Goal: Transaction & Acquisition: Download file/media

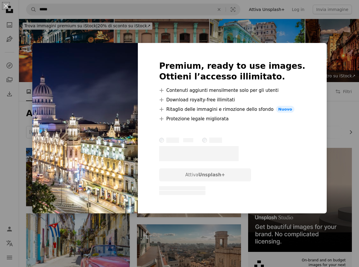
scroll to position [333, 0]
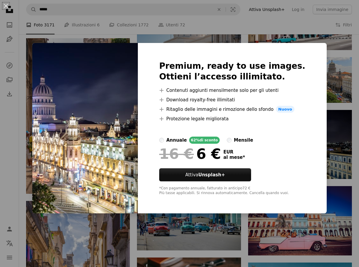
click at [355, 52] on div "An X shape Premium, ready to use images. Ottieni l’accesso illimitato. A plus s…" at bounding box center [179, 133] width 359 height 267
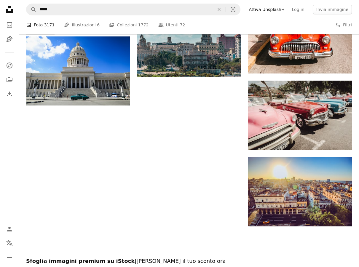
scroll to position [678, 0]
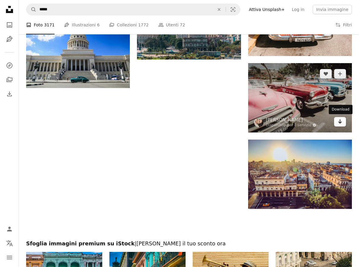
click at [339, 121] on icon "Arrow pointing down" at bounding box center [339, 121] width 5 height 7
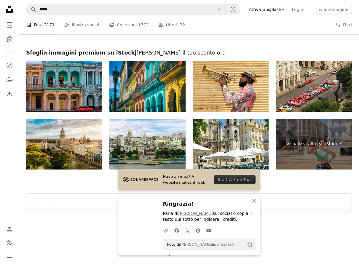
scroll to position [881, 0]
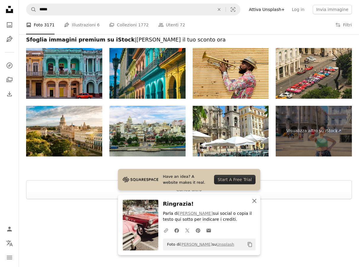
click at [255, 200] on icon "button" at bounding box center [254, 201] width 4 height 4
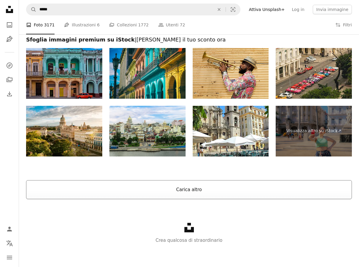
click at [193, 193] on button "Carica altro" at bounding box center [189, 189] width 326 height 19
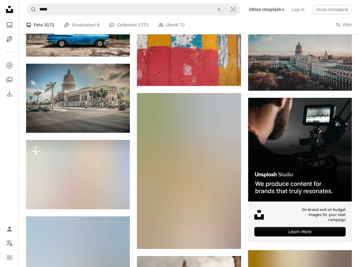
scroll to position [2013, 0]
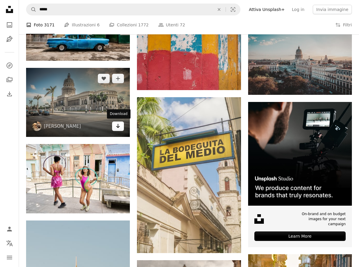
click at [121, 125] on link "Arrow pointing down" at bounding box center [118, 125] width 12 height 9
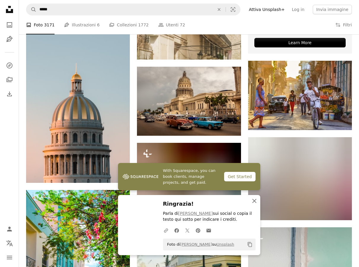
scroll to position [2203, 0]
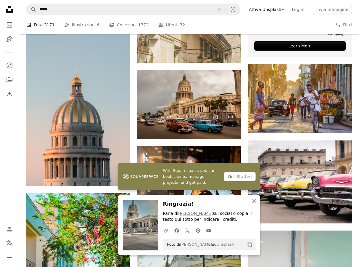
click at [254, 200] on icon "button" at bounding box center [254, 201] width 4 height 4
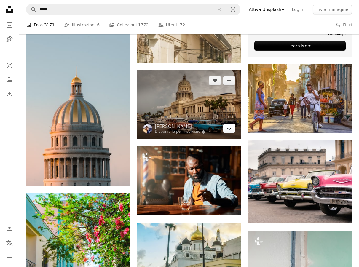
click at [229, 128] on icon "Download" at bounding box center [229, 128] width 4 height 4
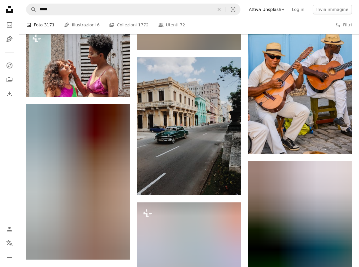
scroll to position [2806, 0]
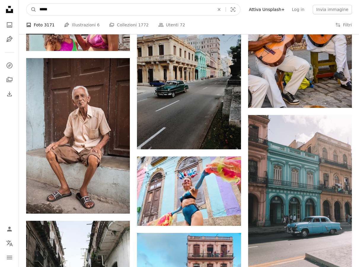
drag, startPoint x: 100, startPoint y: 9, endPoint x: 25, endPoint y: 3, distance: 74.6
click at [36, 4] on input "*****" at bounding box center [124, 9] width 176 height 11
paste input "***"
type input "********"
click button "A magnifying glass" at bounding box center [31, 9] width 10 height 11
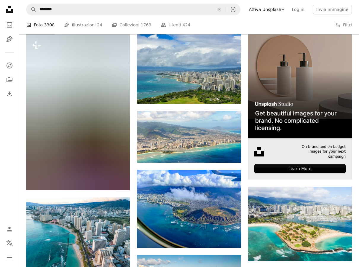
scroll to position [114, 0]
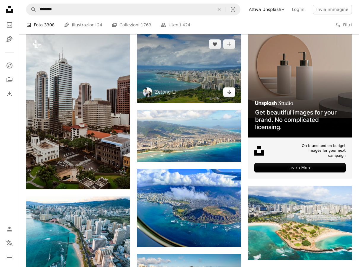
click at [231, 92] on icon "Arrow pointing down" at bounding box center [229, 91] width 5 height 7
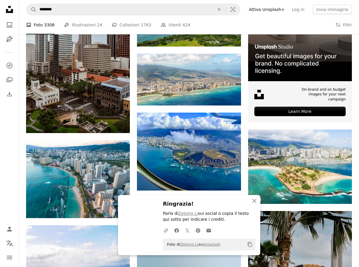
scroll to position [189, 0]
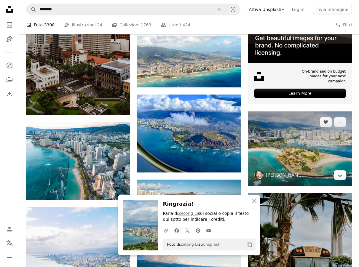
click at [340, 174] on icon "Arrow pointing down" at bounding box center [339, 174] width 5 height 7
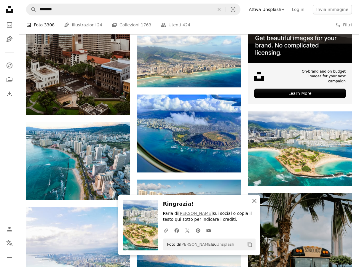
click at [254, 201] on icon "button" at bounding box center [254, 201] width 4 height 4
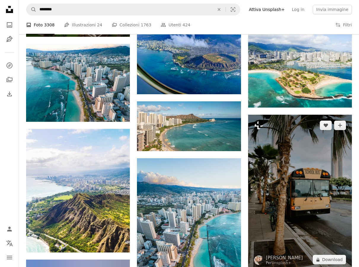
scroll to position [279, 0]
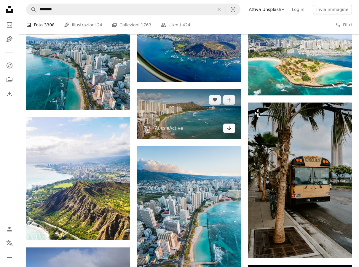
click at [229, 128] on icon "Download" at bounding box center [229, 128] width 4 height 4
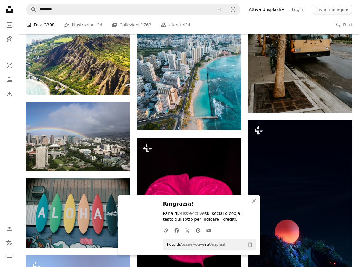
scroll to position [425, 0]
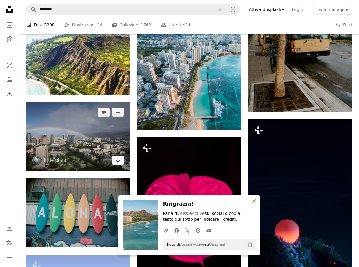
click at [121, 160] on link "Arrow pointing down" at bounding box center [118, 160] width 12 height 9
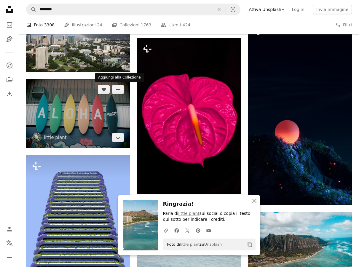
scroll to position [525, 0]
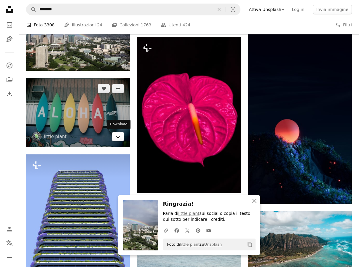
click at [119, 136] on icon "Arrow pointing down" at bounding box center [118, 136] width 5 height 7
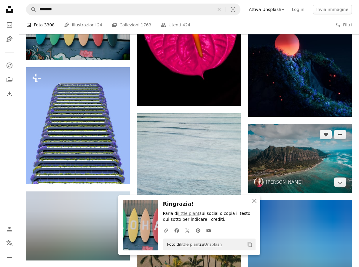
scroll to position [613, 0]
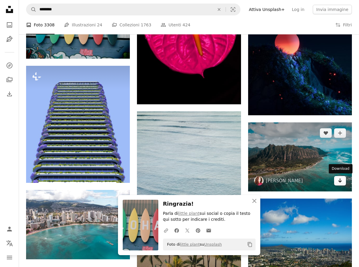
click at [342, 182] on icon "Arrow pointing down" at bounding box center [339, 180] width 5 height 7
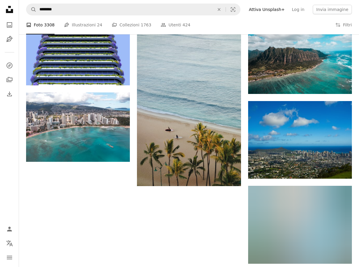
scroll to position [716, 0]
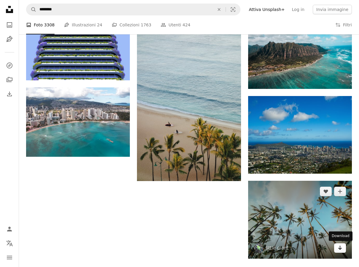
click at [341, 247] on icon "Arrow pointing down" at bounding box center [339, 247] width 5 height 7
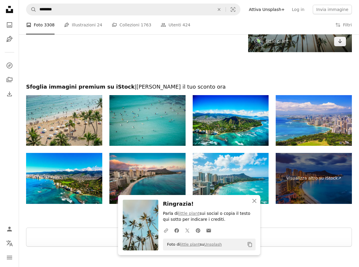
scroll to position [923, 0]
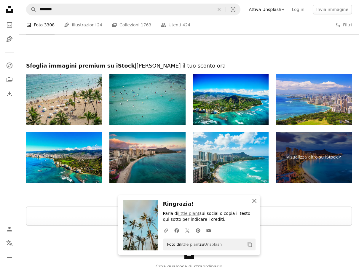
click at [255, 202] on icon "button" at bounding box center [254, 201] width 4 height 4
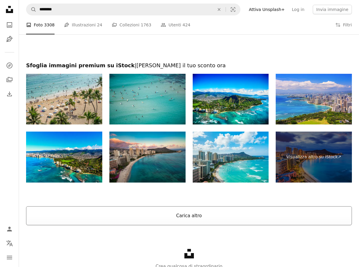
click at [196, 215] on button "Carica altro" at bounding box center [189, 215] width 326 height 19
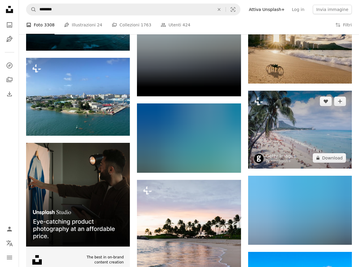
scroll to position [1084, 0]
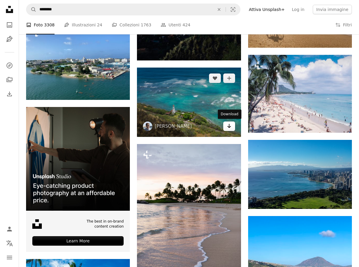
click at [231, 128] on link "Arrow pointing down" at bounding box center [229, 125] width 12 height 9
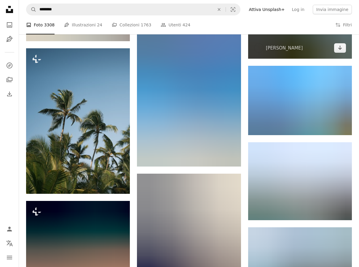
scroll to position [1517, 0]
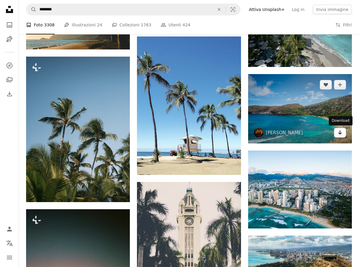
click at [340, 133] on icon "Download" at bounding box center [340, 132] width 4 height 4
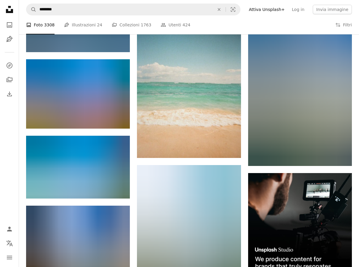
scroll to position [2043, 0]
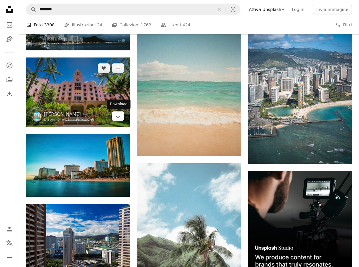
click at [121, 118] on link "Arrow pointing down" at bounding box center [118, 115] width 12 height 9
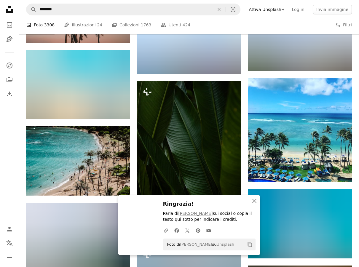
scroll to position [2365, 0]
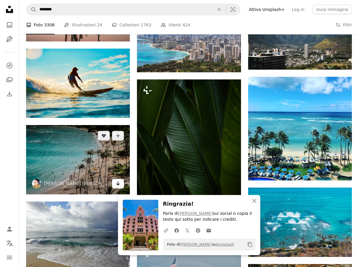
click at [119, 184] on icon "Download" at bounding box center [118, 183] width 4 height 4
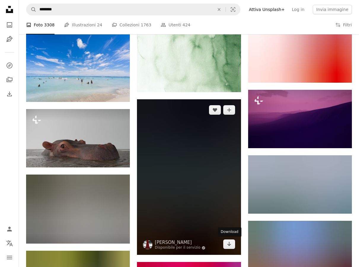
scroll to position [5408, 0]
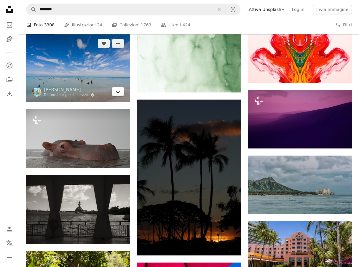
click at [119, 90] on icon "Arrow pointing down" at bounding box center [118, 91] width 5 height 7
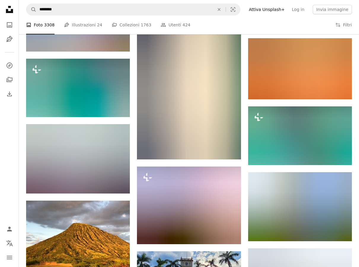
scroll to position [5913, 0]
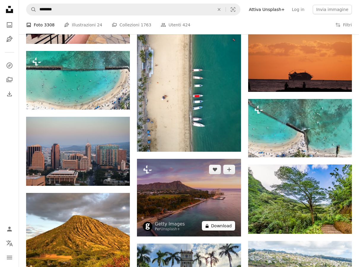
click at [226, 224] on button "A lock Download" at bounding box center [218, 225] width 33 height 9
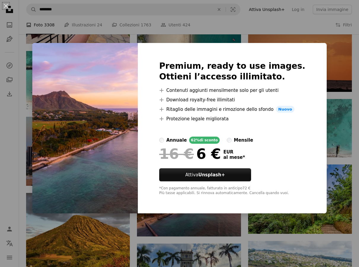
click at [354, 49] on div "An X shape Premium, ready to use images. Ottieni l’accesso illimitato. A plus s…" at bounding box center [179, 133] width 359 height 267
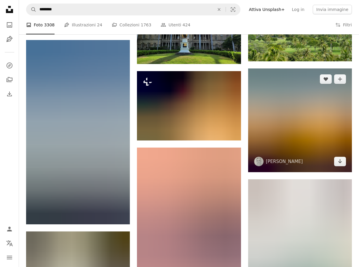
scroll to position [6137, 0]
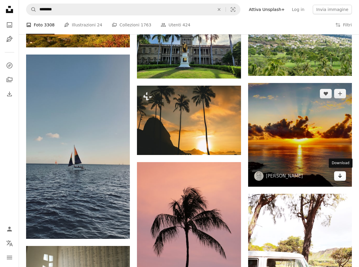
click at [336, 176] on link "Arrow pointing down" at bounding box center [340, 175] width 12 height 9
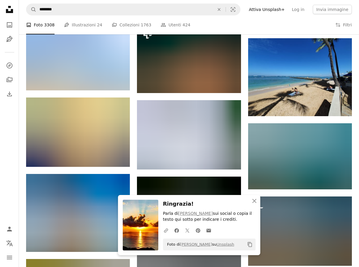
scroll to position [6438, 0]
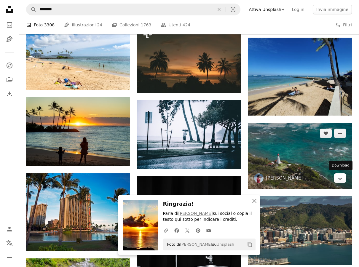
click at [338, 177] on icon "Arrow pointing down" at bounding box center [339, 177] width 5 height 7
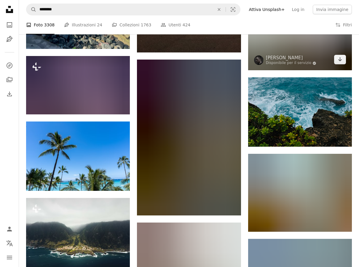
scroll to position [7490, 0]
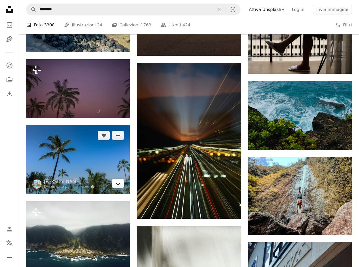
click at [119, 183] on icon "Arrow pointing down" at bounding box center [118, 182] width 5 height 7
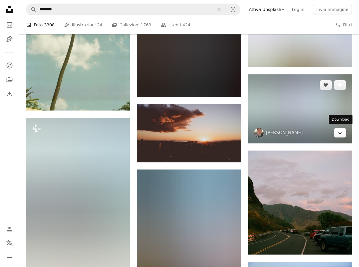
scroll to position [8060, 0]
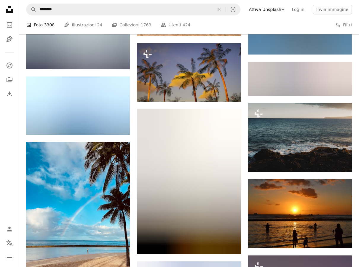
scroll to position [9695, 0]
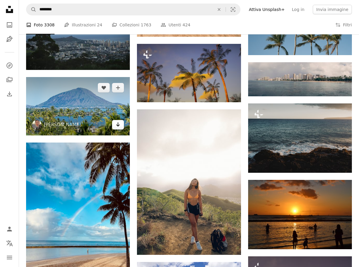
click at [116, 123] on icon "Download" at bounding box center [118, 124] width 4 height 4
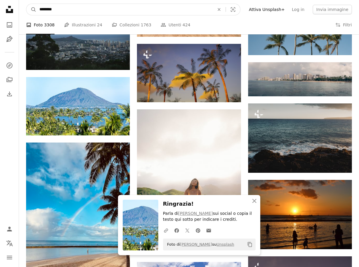
drag, startPoint x: 48, startPoint y: 8, endPoint x: 21, endPoint y: 7, distance: 27.3
click at [36, 7] on input "********" at bounding box center [124, 9] width 176 height 11
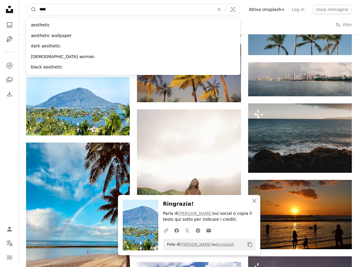
type input "*****"
click button "A magnifying glass" at bounding box center [31, 9] width 10 height 11
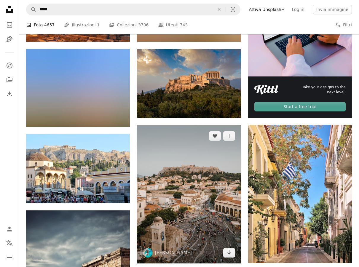
scroll to position [174, 0]
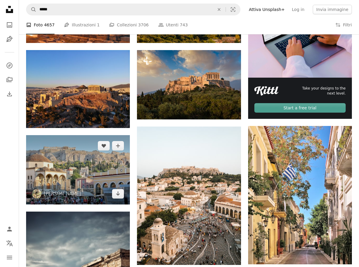
click at [97, 177] on img at bounding box center [78, 169] width 104 height 69
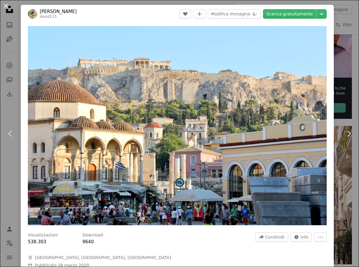
click at [7, 6] on button "An X shape" at bounding box center [5, 5] width 7 height 7
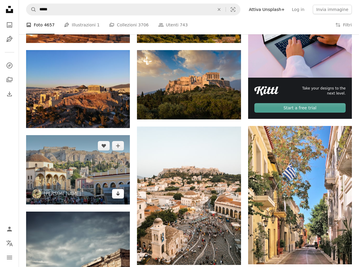
click at [120, 194] on icon "Arrow pointing down" at bounding box center [118, 193] width 5 height 7
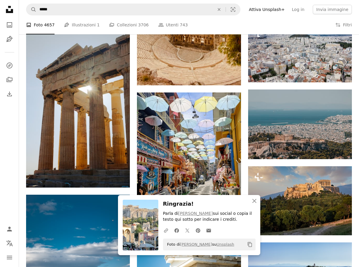
scroll to position [502, 0]
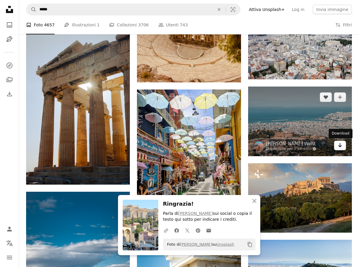
click at [343, 144] on link "Arrow pointing down" at bounding box center [340, 145] width 12 height 9
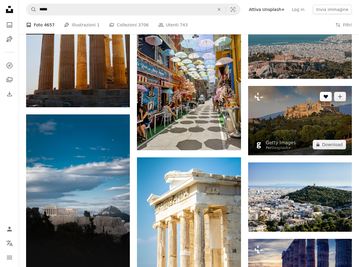
scroll to position [580, 0]
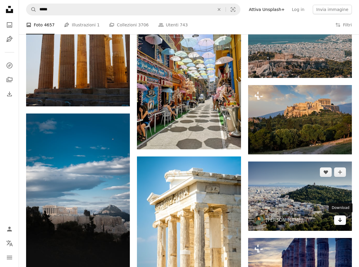
click at [341, 220] on icon "Download" at bounding box center [340, 220] width 4 height 4
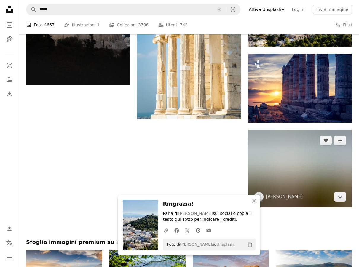
scroll to position [765, 0]
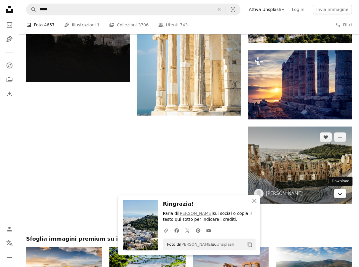
click at [342, 196] on icon "Arrow pointing down" at bounding box center [339, 193] width 5 height 7
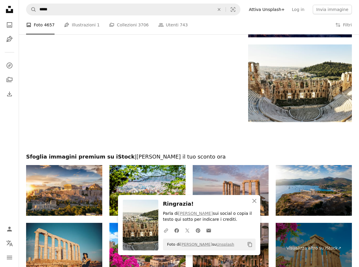
scroll to position [858, 0]
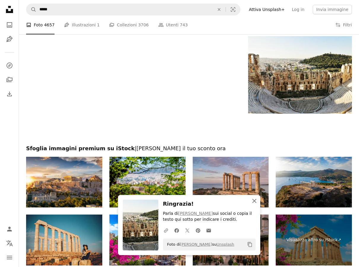
click at [255, 199] on icon "An X shape" at bounding box center [254, 200] width 7 height 7
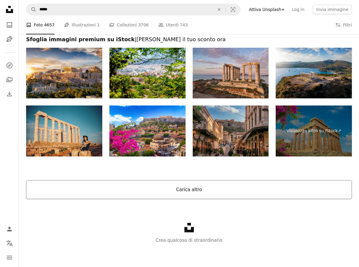
click at [185, 186] on button "Carica altro" at bounding box center [189, 189] width 326 height 19
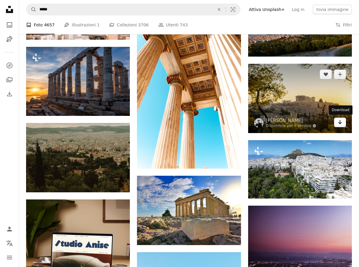
click at [342, 121] on link "Arrow pointing down" at bounding box center [340, 122] width 12 height 9
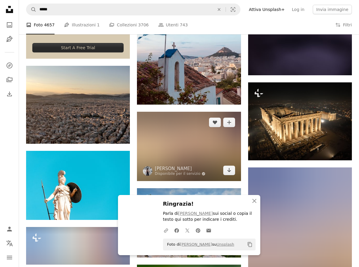
scroll to position [1249, 0]
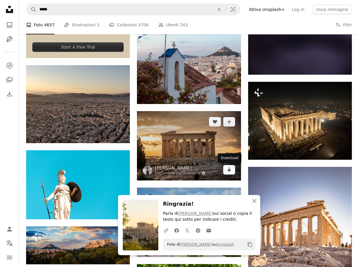
click at [230, 170] on icon "Download" at bounding box center [229, 169] width 4 height 4
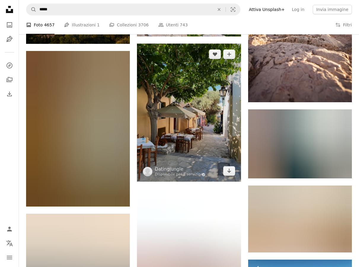
scroll to position [1471, 0]
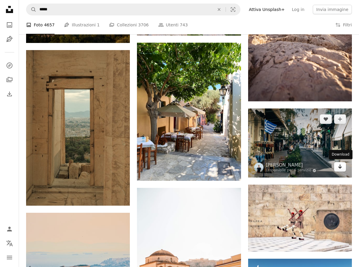
click at [340, 166] on icon "Download" at bounding box center [340, 166] width 4 height 4
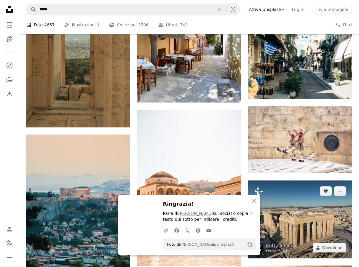
scroll to position [1561, 0]
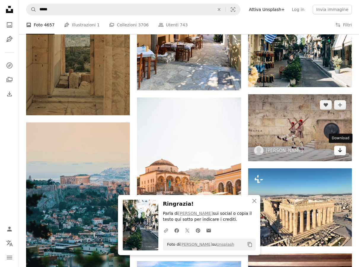
click at [339, 149] on icon "Arrow pointing down" at bounding box center [339, 150] width 5 height 7
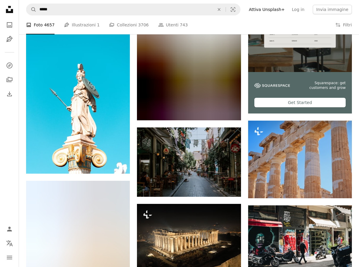
scroll to position [1994, 0]
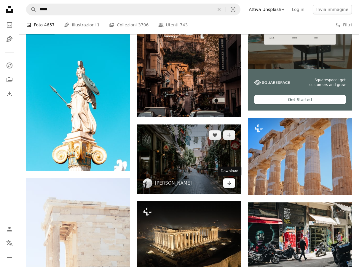
click at [230, 185] on icon "Arrow pointing down" at bounding box center [229, 182] width 5 height 7
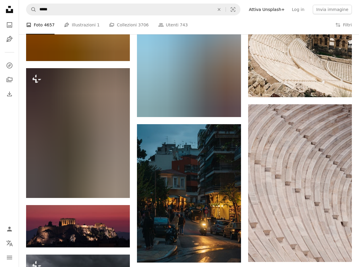
scroll to position [4084, 0]
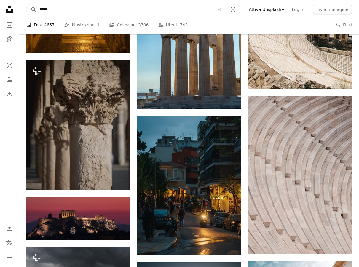
drag, startPoint x: 326, startPoint y: 213, endPoint x: 30, endPoint y: 7, distance: 360.3
click at [36, 7] on input "*****" at bounding box center [124, 9] width 176 height 11
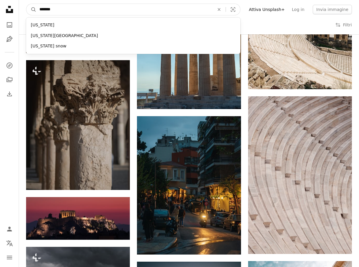
type input "********"
click button "A magnifying glass" at bounding box center [31, 9] width 10 height 11
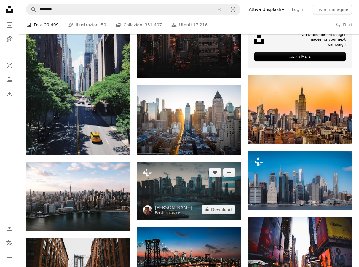
scroll to position [226, 0]
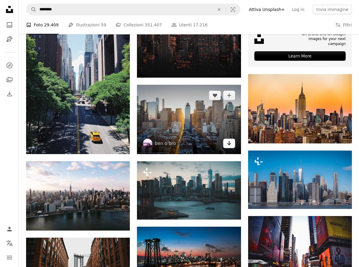
click at [232, 145] on link "Arrow pointing down" at bounding box center [229, 143] width 12 height 9
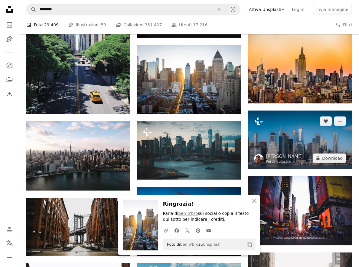
scroll to position [271, 0]
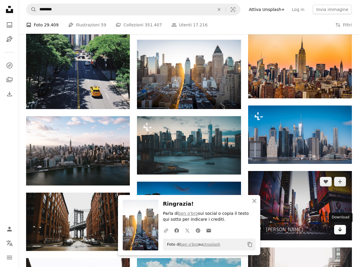
click at [342, 229] on icon "Arrow pointing down" at bounding box center [339, 229] width 5 height 7
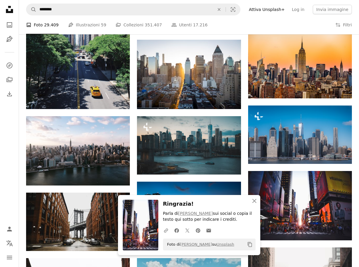
scroll to position [271, 0]
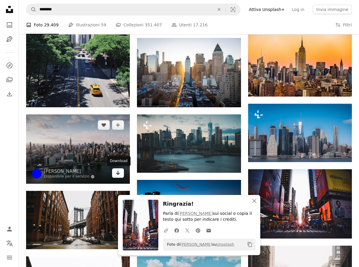
click at [121, 176] on link "Arrow pointing down" at bounding box center [118, 172] width 12 height 9
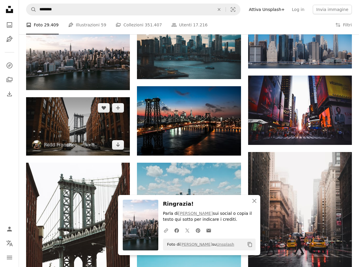
scroll to position [368, 0]
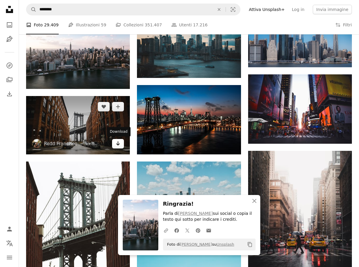
click at [119, 144] on icon "Download" at bounding box center [118, 143] width 4 height 4
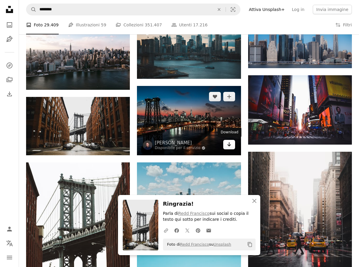
click at [232, 144] on link "Arrow pointing down" at bounding box center [229, 144] width 12 height 9
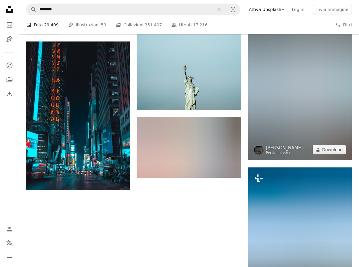
scroll to position [677, 0]
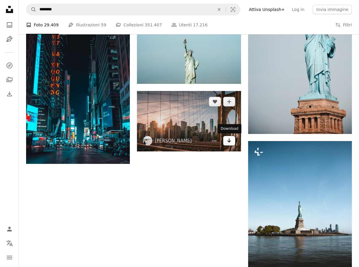
click at [231, 142] on icon "Arrow pointing down" at bounding box center [229, 140] width 5 height 7
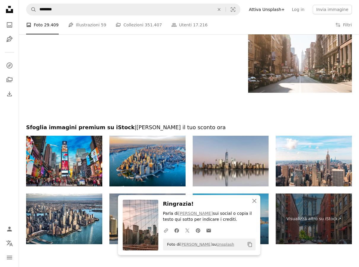
scroll to position [943, 0]
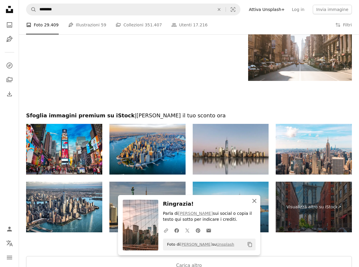
click at [253, 202] on icon "button" at bounding box center [254, 201] width 4 height 4
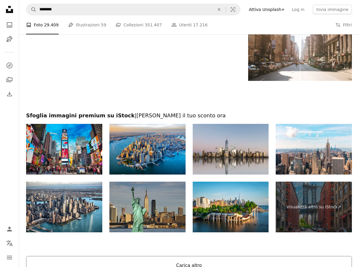
click at [199, 262] on button "Carica altro" at bounding box center [189, 265] width 326 height 19
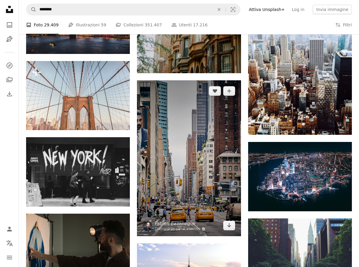
scroll to position [1084, 0]
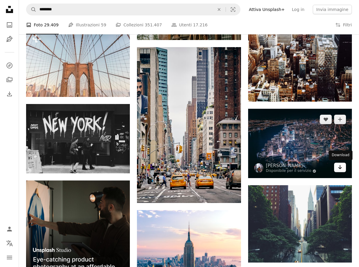
click at [341, 166] on icon "Arrow pointing down" at bounding box center [339, 166] width 5 height 7
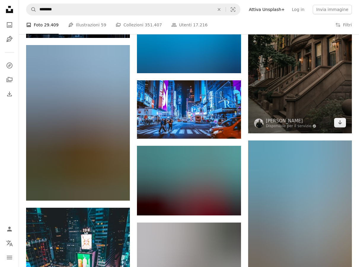
scroll to position [1644, 0]
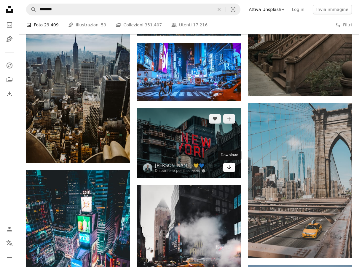
click at [230, 167] on icon "Arrow pointing down" at bounding box center [229, 166] width 5 height 7
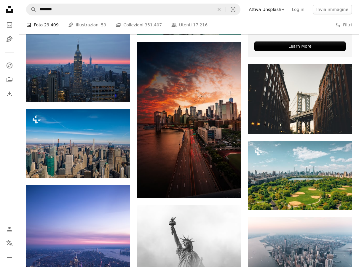
scroll to position [2403, 0]
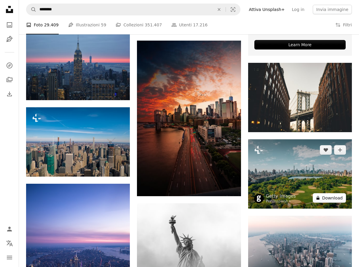
click at [342, 197] on button "A lock Download" at bounding box center [328, 197] width 33 height 9
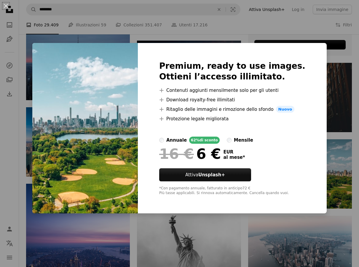
click at [352, 77] on div "An X shape Premium, ready to use images. Ottieni l’accesso illimitato. A plus s…" at bounding box center [179, 133] width 359 height 267
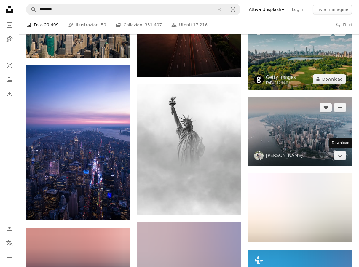
scroll to position [2526, 0]
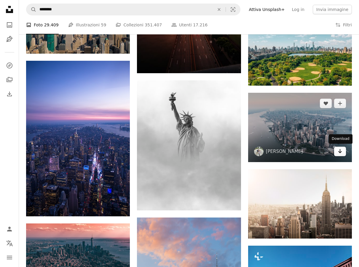
click at [340, 150] on icon "Download" at bounding box center [340, 151] width 4 height 4
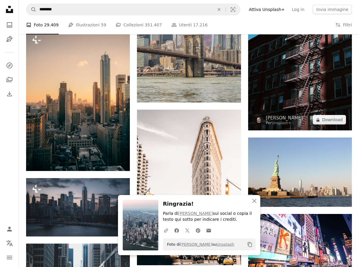
scroll to position [2809, 0]
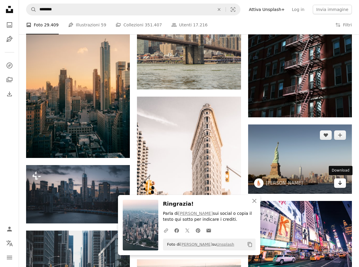
click at [338, 182] on icon "Arrow pointing down" at bounding box center [339, 182] width 5 height 7
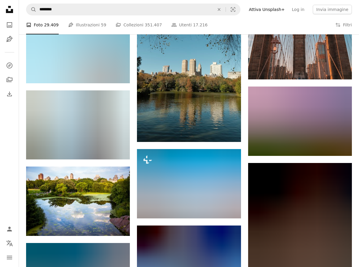
scroll to position [3163, 0]
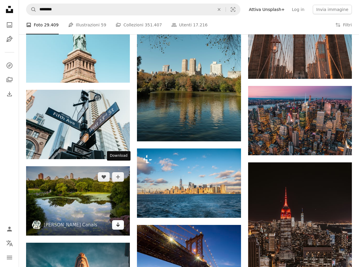
click at [118, 221] on icon "Arrow pointing down" at bounding box center [118, 224] width 5 height 7
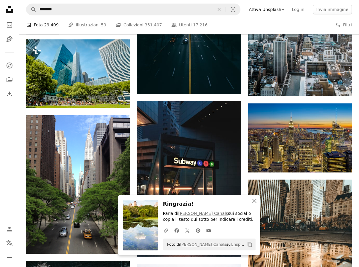
scroll to position [3547, 0]
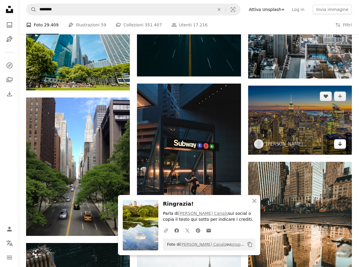
click at [342, 144] on icon "Arrow pointing down" at bounding box center [339, 143] width 5 height 7
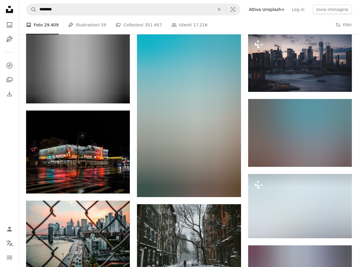
scroll to position [4086, 0]
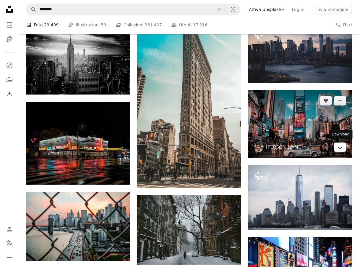
click at [339, 146] on icon "Download" at bounding box center [340, 147] width 4 height 4
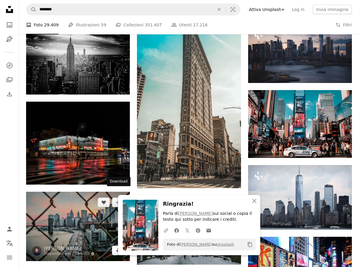
click at [116, 246] on icon "Arrow pointing down" at bounding box center [118, 249] width 5 height 7
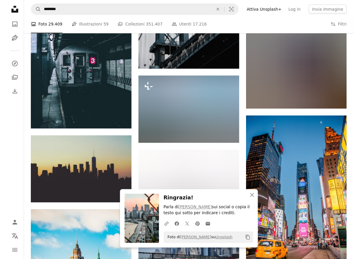
scroll to position [4445, 0]
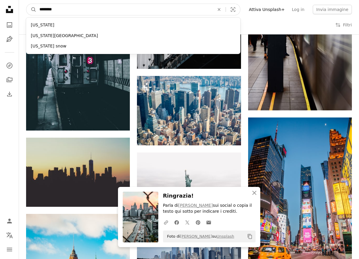
drag, startPoint x: 58, startPoint y: 9, endPoint x: 18, endPoint y: 7, distance: 40.1
click at [36, 7] on input "********" at bounding box center [124, 9] width 176 height 11
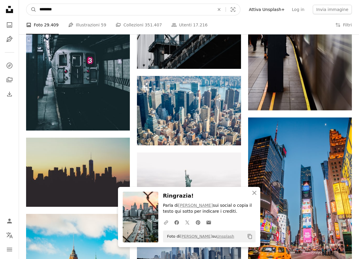
type input "*********"
click button "A magnifying glass" at bounding box center [31, 9] width 10 height 11
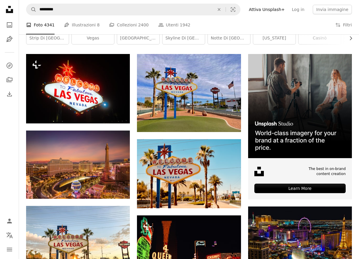
scroll to position [126, 0]
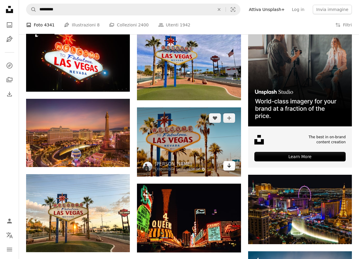
click at [232, 165] on link "Arrow pointing down" at bounding box center [229, 165] width 12 height 9
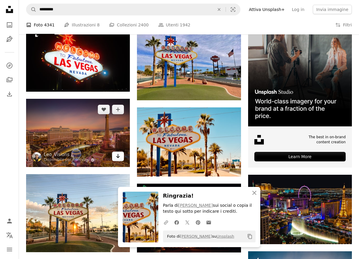
click at [118, 157] on icon "Download" at bounding box center [118, 156] width 4 height 4
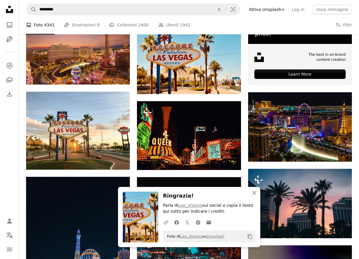
scroll to position [215, 0]
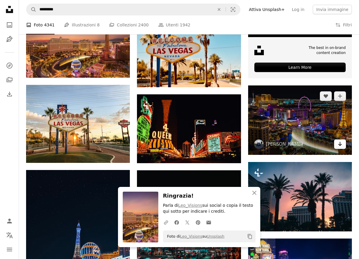
click at [342, 145] on link "Arrow pointing down" at bounding box center [340, 143] width 12 height 9
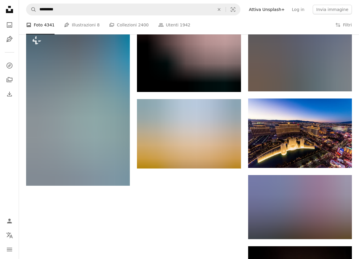
scroll to position [594, 0]
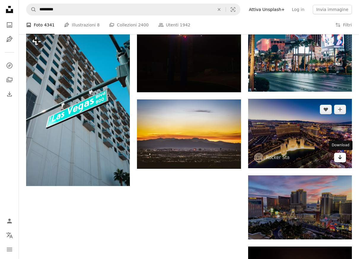
click at [339, 157] on icon "Arrow pointing down" at bounding box center [339, 156] width 5 height 7
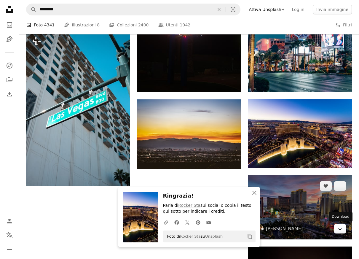
drag, startPoint x: 340, startPoint y: 226, endPoint x: 335, endPoint y: 225, distance: 5.5
click at [340, 226] on icon "Arrow pointing down" at bounding box center [339, 228] width 5 height 7
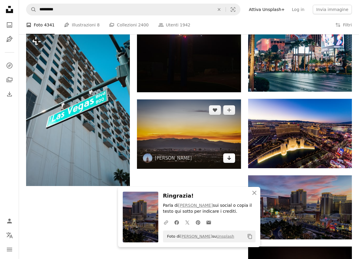
click at [231, 158] on icon "Arrow pointing down" at bounding box center [229, 157] width 5 height 7
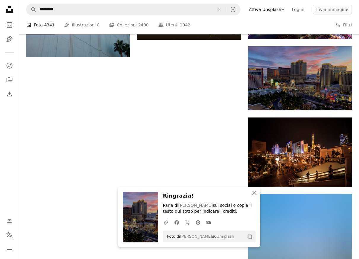
scroll to position [727, 0]
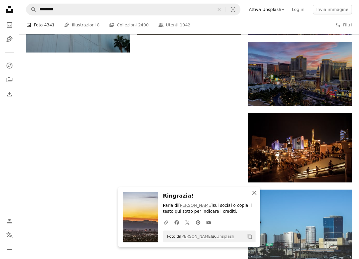
click at [254, 193] on icon "button" at bounding box center [254, 192] width 4 height 4
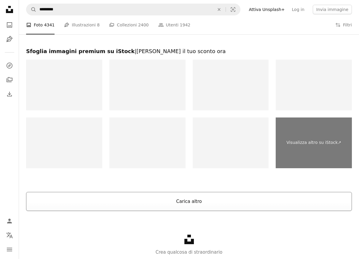
scroll to position [980, 0]
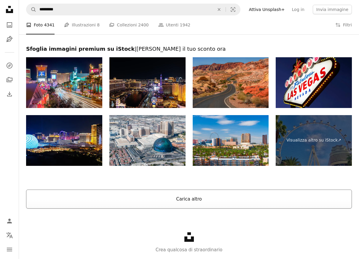
click at [188, 197] on button "Carica altro" at bounding box center [189, 198] width 326 height 19
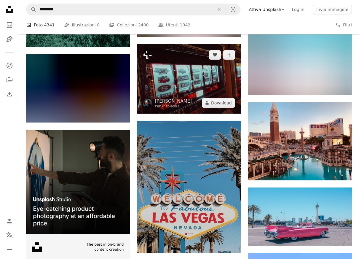
scroll to position [1168, 0]
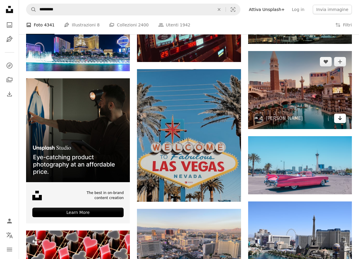
click at [341, 116] on icon "Arrow pointing down" at bounding box center [339, 117] width 5 height 7
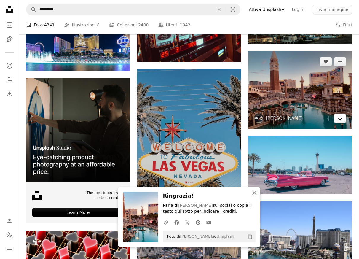
scroll to position [1165, 0]
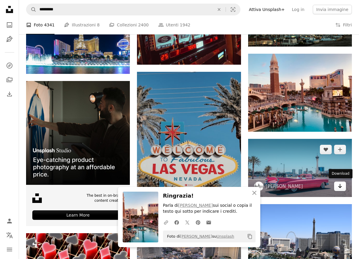
click at [340, 185] on icon "Download" at bounding box center [340, 186] width 4 height 4
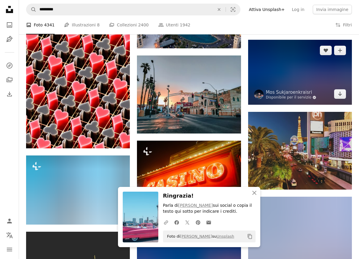
scroll to position [1413, 0]
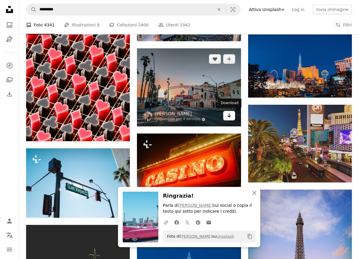
click at [229, 115] on icon "Download" at bounding box center [229, 115] width 4 height 4
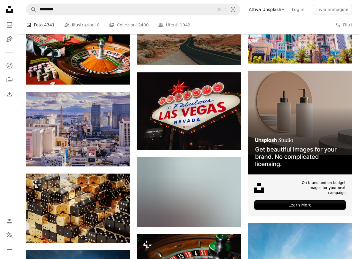
scroll to position [1764, 0]
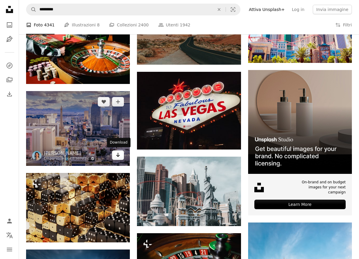
click at [115, 155] on link "Arrow pointing down" at bounding box center [118, 154] width 12 height 9
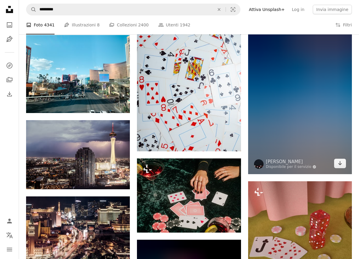
scroll to position [2698, 0]
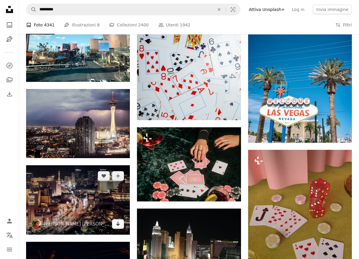
click at [118, 226] on link "Arrow pointing down" at bounding box center [118, 223] width 12 height 9
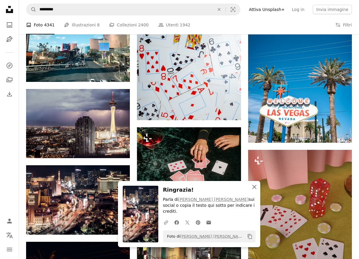
click at [256, 190] on icon "An X shape" at bounding box center [254, 186] width 7 height 7
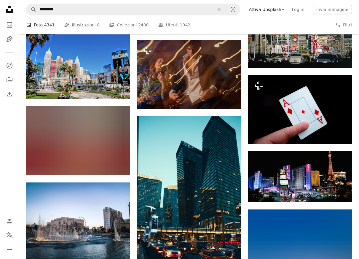
scroll to position [4840, 0]
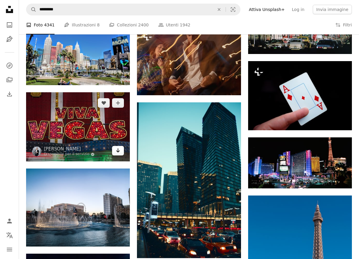
click at [121, 151] on link "Arrow pointing down" at bounding box center [118, 150] width 12 height 9
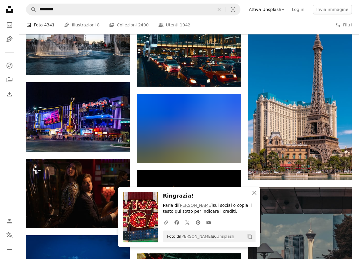
scroll to position [5011, 0]
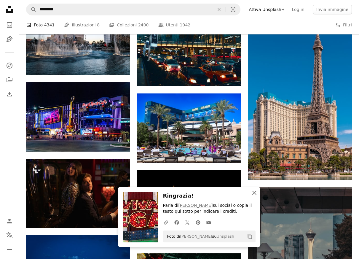
click at [256, 192] on icon "An X shape" at bounding box center [254, 192] width 7 height 7
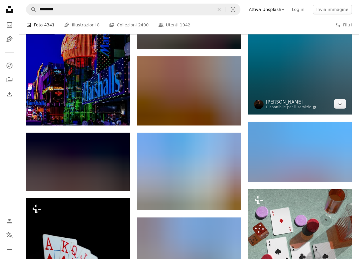
scroll to position [7839, 0]
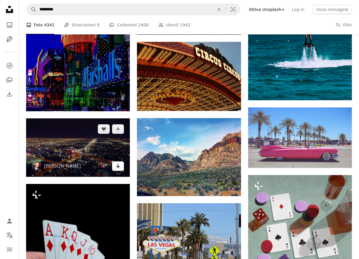
click at [118, 163] on icon "Download" at bounding box center [118, 165] width 4 height 4
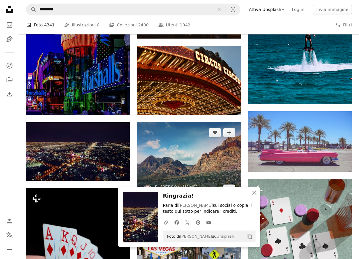
scroll to position [7835, 0]
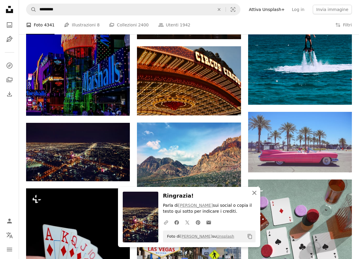
click at [255, 194] on icon "An X shape" at bounding box center [254, 192] width 7 height 7
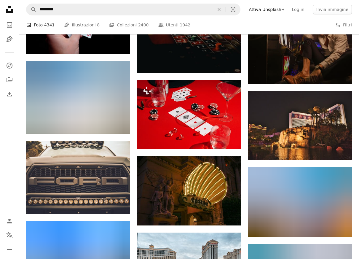
scroll to position [9645, 0]
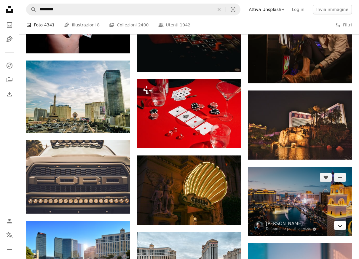
click at [340, 224] on icon "Download" at bounding box center [340, 225] width 4 height 4
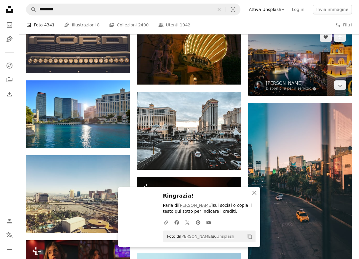
scroll to position [9879, 0]
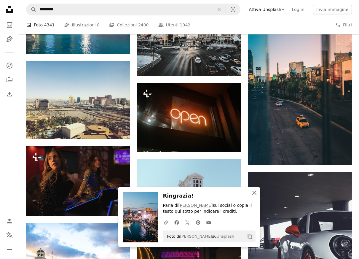
click at [255, 193] on icon "button" at bounding box center [254, 192] width 4 height 4
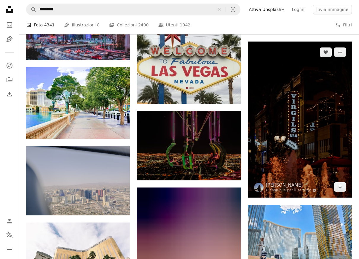
scroll to position [13928, 0]
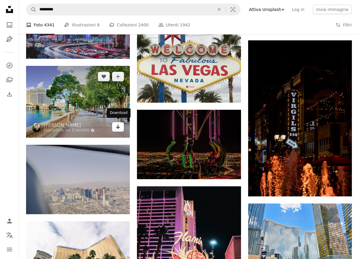
click at [117, 126] on icon "Arrow pointing down" at bounding box center [118, 126] width 5 height 7
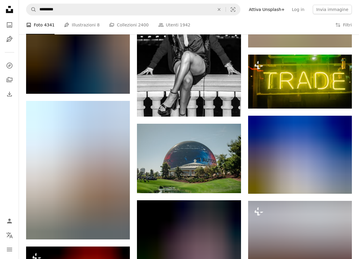
scroll to position [16908, 0]
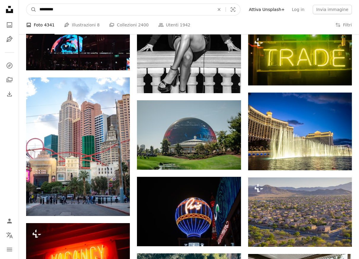
drag, startPoint x: 51, startPoint y: 7, endPoint x: 30, endPoint y: 6, distance: 20.5
click at [36, 6] on input "*********" at bounding box center [124, 9] width 176 height 11
type input "**********"
click button "A magnifying glass" at bounding box center [31, 9] width 10 height 11
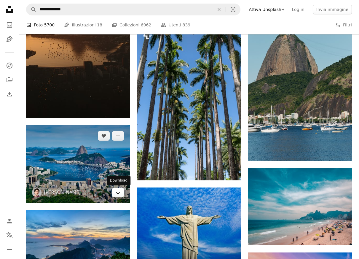
scroll to position [516, 0]
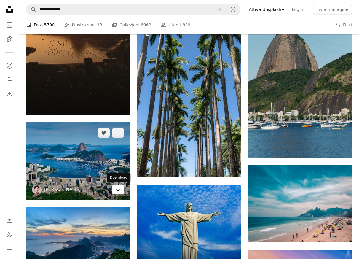
click at [119, 194] on div "A heart A plus sign Davi Costa Arrow pointing down" at bounding box center [78, 161] width 104 height 78
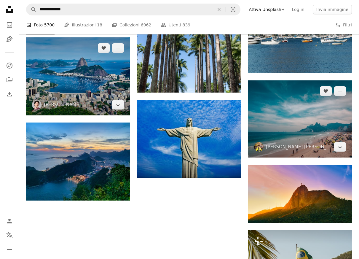
scroll to position [628, 0]
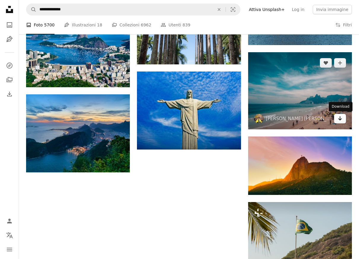
click at [340, 117] on icon "Download" at bounding box center [340, 118] width 4 height 4
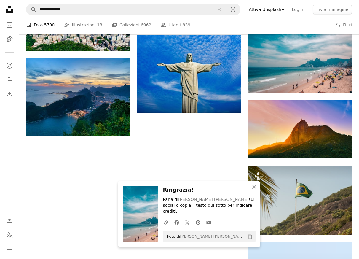
scroll to position [670, 0]
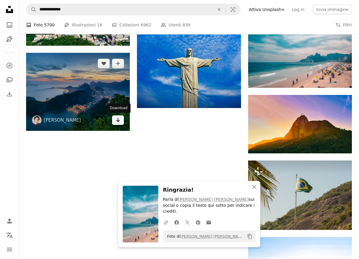
click at [117, 119] on icon "Arrow pointing down" at bounding box center [118, 119] width 5 height 7
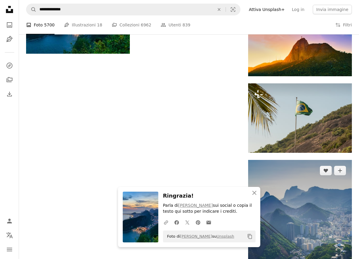
scroll to position [749, 0]
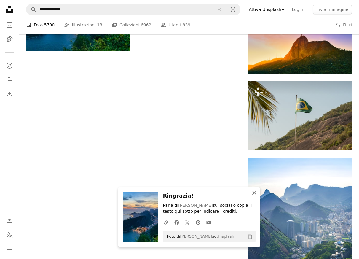
click at [253, 193] on icon "An X shape" at bounding box center [254, 192] width 7 height 7
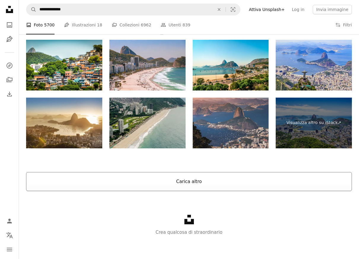
click at [193, 178] on button "Carica altro" at bounding box center [189, 181] width 326 height 19
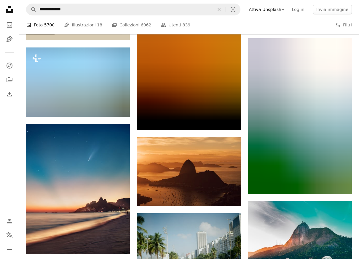
scroll to position [1455, 0]
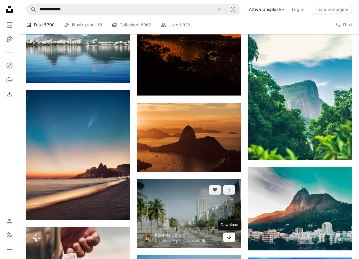
click at [228, 236] on icon "Arrow pointing down" at bounding box center [229, 236] width 5 height 7
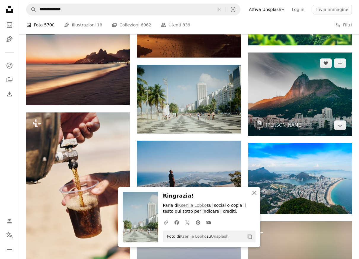
scroll to position [1603, 0]
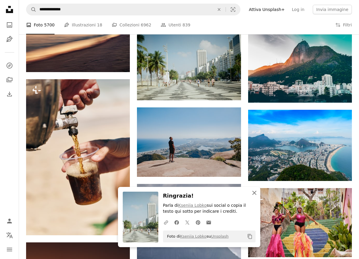
click at [253, 193] on icon "button" at bounding box center [254, 192] width 4 height 4
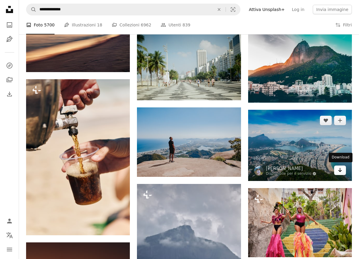
click at [342, 168] on icon "Arrow pointing down" at bounding box center [339, 169] width 5 height 7
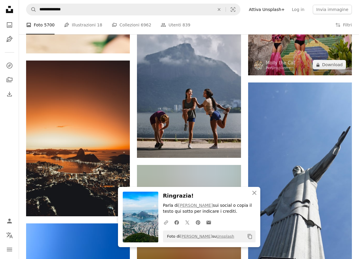
scroll to position [1790, 0]
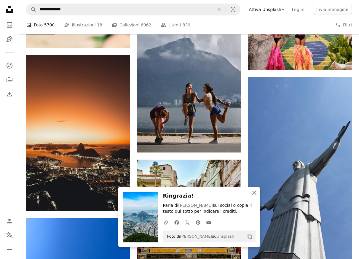
click at [253, 192] on icon "An X shape" at bounding box center [254, 192] width 7 height 7
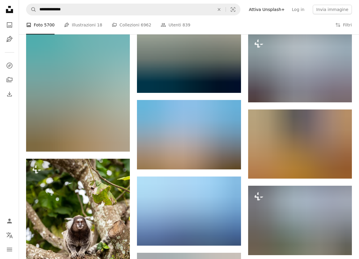
scroll to position [2625, 0]
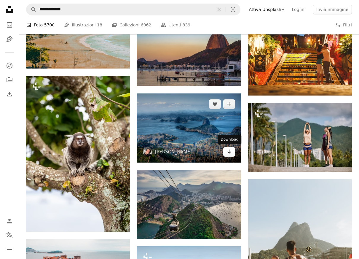
click at [230, 153] on icon "Arrow pointing down" at bounding box center [229, 151] width 5 height 7
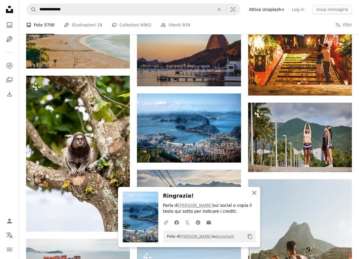
click at [253, 192] on icon "button" at bounding box center [254, 192] width 4 height 4
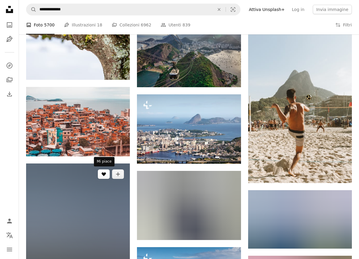
scroll to position [2781, 0]
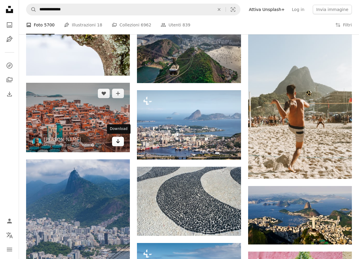
click at [121, 140] on link "Arrow pointing down" at bounding box center [118, 141] width 12 height 9
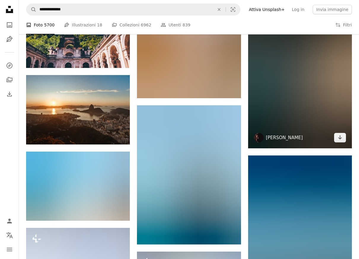
scroll to position [3890, 0]
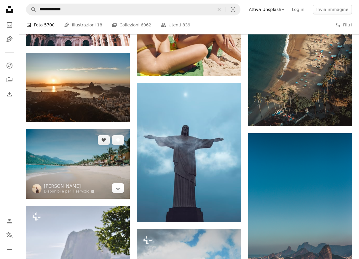
click at [118, 185] on icon "Download" at bounding box center [118, 187] width 4 height 4
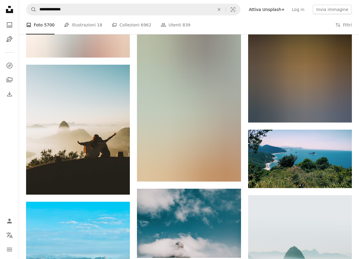
scroll to position [4478, 0]
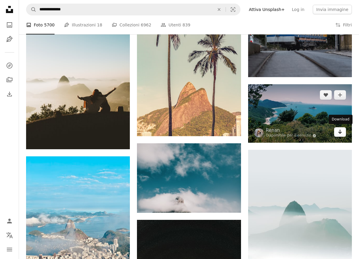
click at [340, 131] on icon "Download" at bounding box center [340, 131] width 4 height 4
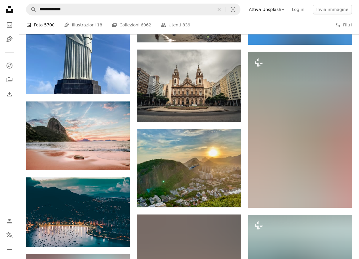
scroll to position [7655, 0]
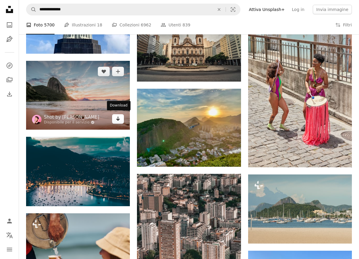
click at [116, 116] on icon "Arrow pointing down" at bounding box center [118, 118] width 5 height 7
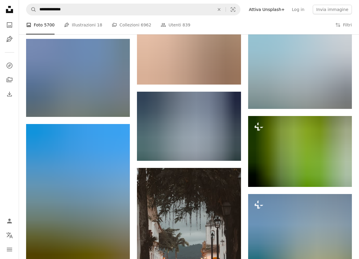
scroll to position [9079, 0]
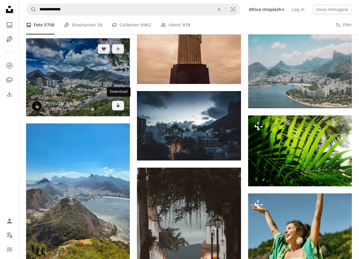
click at [117, 103] on icon "Arrow pointing down" at bounding box center [118, 105] width 5 height 7
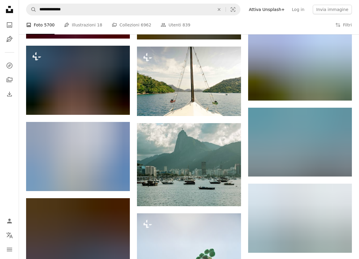
scroll to position [11798, 0]
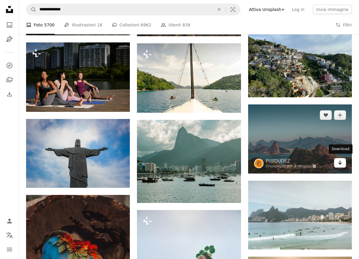
click at [342, 162] on icon "Arrow pointing down" at bounding box center [339, 162] width 5 height 7
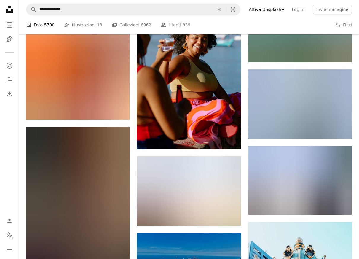
scroll to position [13137, 0]
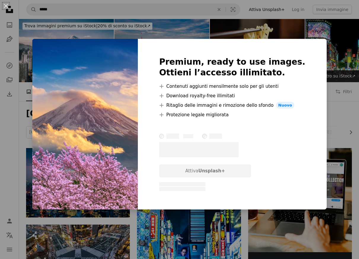
scroll to position [901, 0]
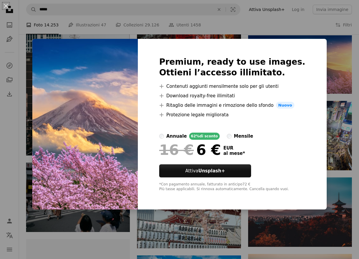
click at [354, 63] on div "An X shape Premium, ready to use images. Ottieni l’accesso illimitato. A plus s…" at bounding box center [179, 129] width 359 height 259
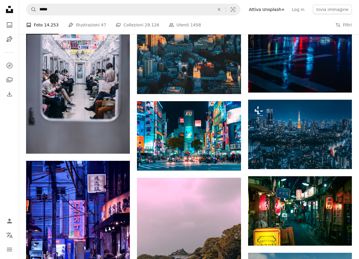
scroll to position [1379, 0]
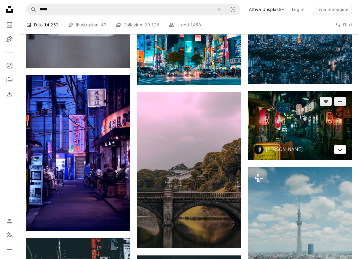
click at [339, 150] on icon "Arrow pointing down" at bounding box center [339, 148] width 5 height 7
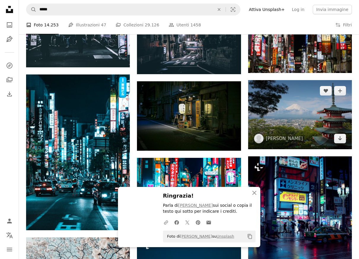
scroll to position [1705, 0]
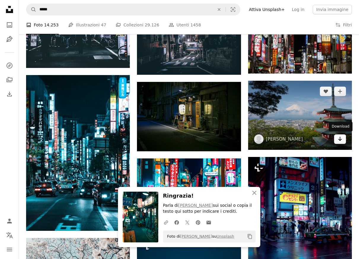
click at [343, 138] on link "Arrow pointing down" at bounding box center [340, 138] width 12 height 9
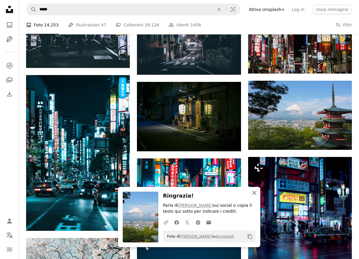
click at [254, 192] on icon "An X shape" at bounding box center [254, 192] width 7 height 7
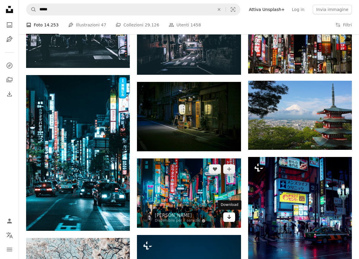
click at [230, 216] on icon "Arrow pointing down" at bounding box center [229, 216] width 5 height 7
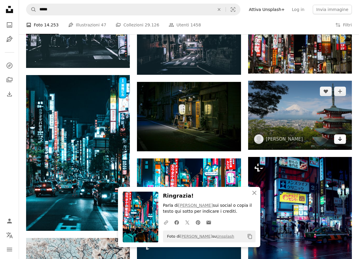
click at [340, 140] on icon "Arrow pointing down" at bounding box center [339, 138] width 5 height 7
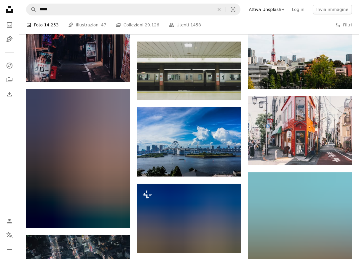
scroll to position [3401, 0]
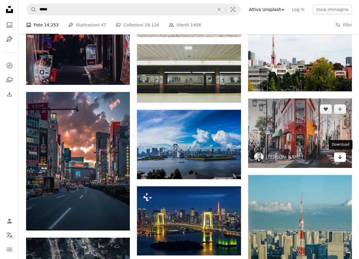
click at [341, 155] on icon "Arrow pointing down" at bounding box center [339, 156] width 5 height 7
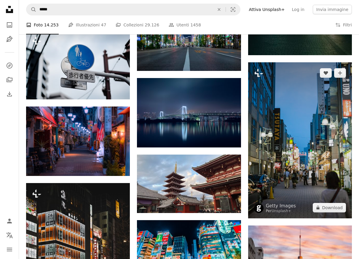
scroll to position [7014, 0]
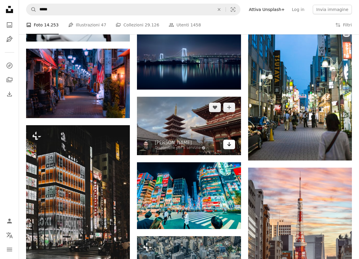
click at [229, 142] on icon "Download" at bounding box center [229, 144] width 4 height 4
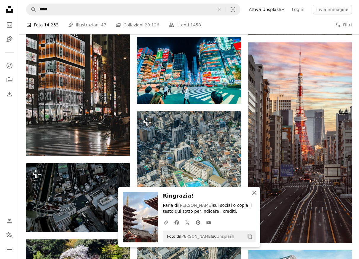
click at [254, 190] on icon "An X shape" at bounding box center [254, 192] width 7 height 7
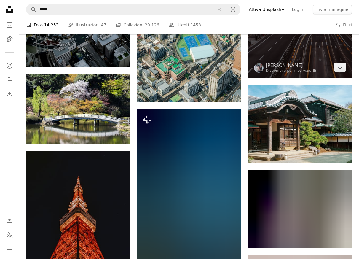
scroll to position [7306, 0]
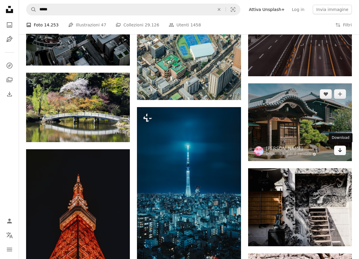
click at [340, 149] on icon "Arrow pointing down" at bounding box center [339, 149] width 5 height 7
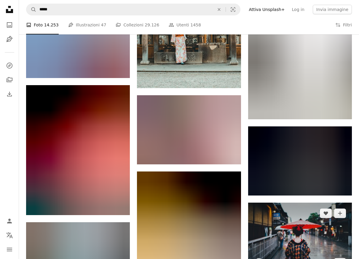
scroll to position [14807, 0]
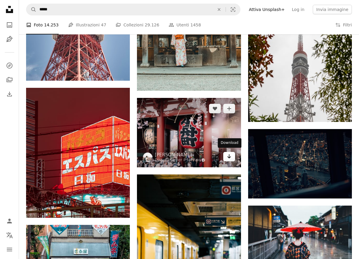
click at [228, 154] on icon "Arrow pointing down" at bounding box center [229, 156] width 5 height 7
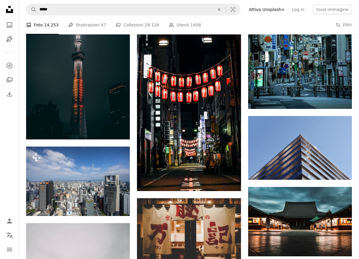
scroll to position [17579, 0]
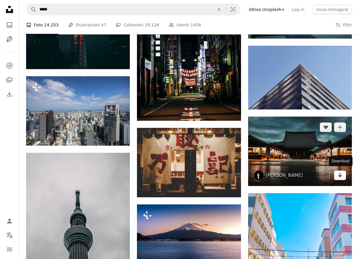
click at [340, 173] on icon "Download" at bounding box center [340, 175] width 4 height 4
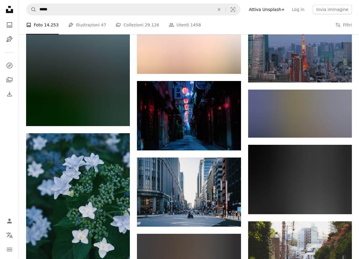
scroll to position [18889, 0]
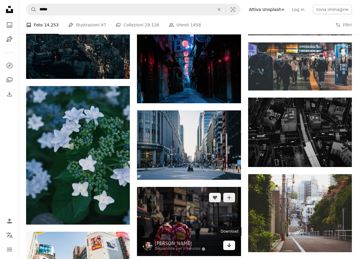
click at [227, 243] on icon "Download" at bounding box center [229, 245] width 4 height 4
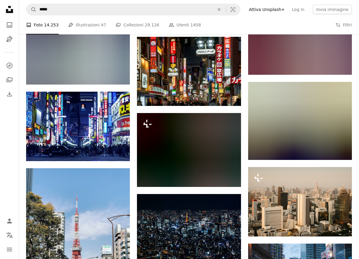
scroll to position [21205, 0]
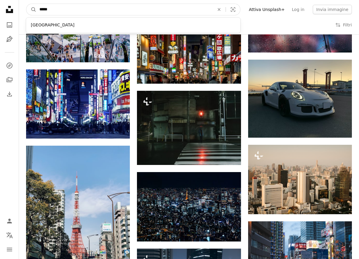
drag, startPoint x: 76, startPoint y: 11, endPoint x: 2, endPoint y: 7, distance: 73.9
click at [36, 6] on input "*****" at bounding box center [124, 9] width 176 height 11
paste input "***"
type input "********"
click button "A magnifying glass" at bounding box center [31, 9] width 10 height 11
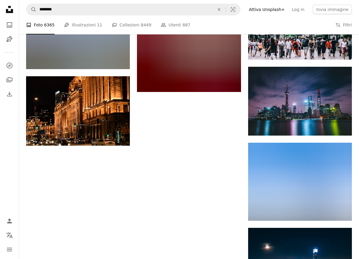
scroll to position [702, 0]
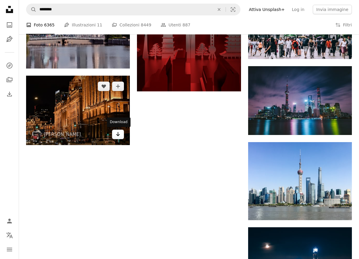
click at [116, 135] on icon "Arrow pointing down" at bounding box center [118, 133] width 5 height 7
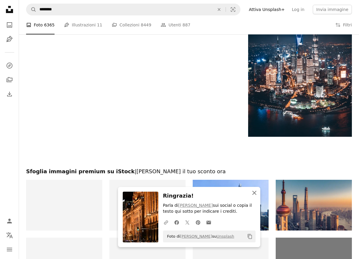
scroll to position [929, 0]
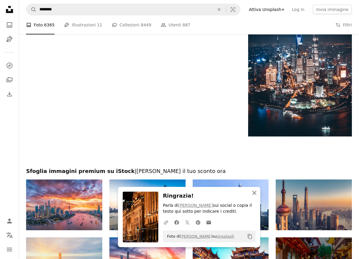
click at [254, 192] on icon "button" at bounding box center [254, 192] width 4 height 4
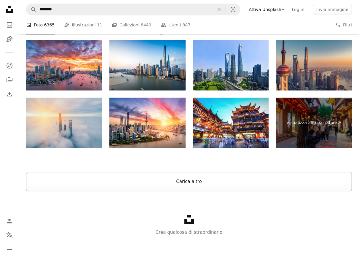
click at [174, 182] on button "Carica altro" at bounding box center [189, 181] width 326 height 19
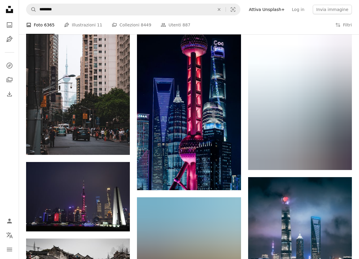
scroll to position [4101, 0]
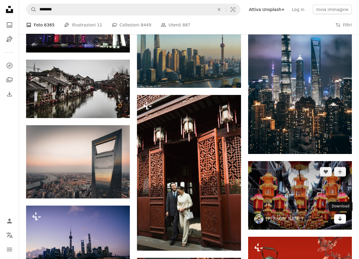
click at [342, 218] on icon "Arrow pointing down" at bounding box center [339, 218] width 5 height 7
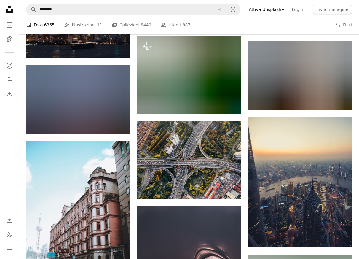
scroll to position [5005, 0]
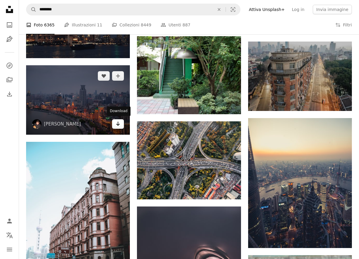
click at [118, 122] on icon "Download" at bounding box center [118, 123] width 4 height 4
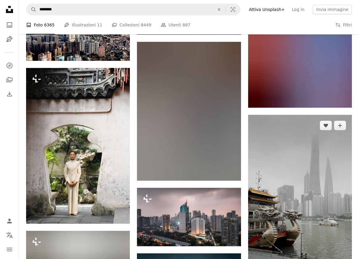
scroll to position [6149, 0]
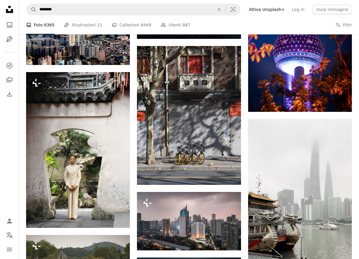
click at [346, 24] on button "Filters Filtri" at bounding box center [343, 24] width 17 height 19
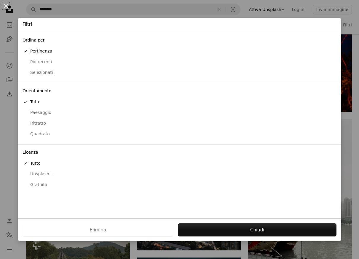
click at [36, 185] on div "Gratuita" at bounding box center [180, 185] width 314 height 6
click at [42, 113] on div "Paesaggio" at bounding box center [180, 113] width 314 height 6
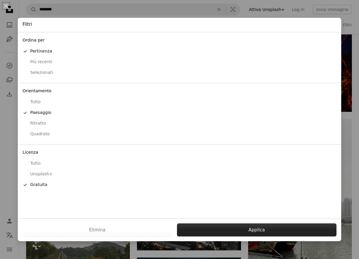
click at [267, 228] on button "Applica" at bounding box center [256, 229] width 159 height 13
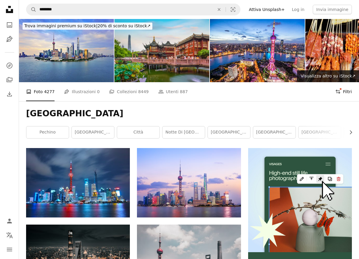
click at [346, 90] on button "Filters Filtri" at bounding box center [343, 91] width 17 height 19
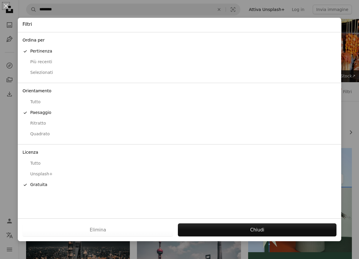
click at [33, 103] on div "Tutto" at bounding box center [180, 102] width 314 height 6
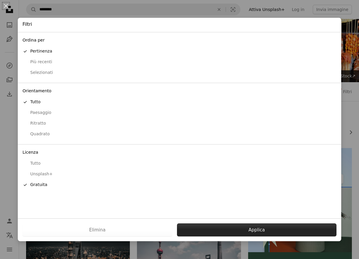
click at [270, 232] on button "Applica" at bounding box center [256, 229] width 159 height 13
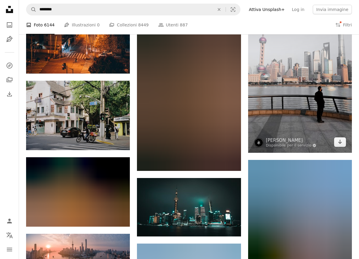
scroll to position [1713, 0]
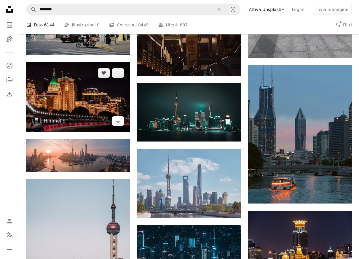
click at [118, 123] on icon "Arrow pointing down" at bounding box center [118, 120] width 5 height 7
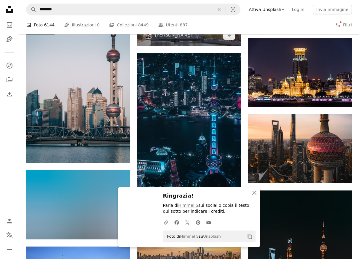
scroll to position [1914, 0]
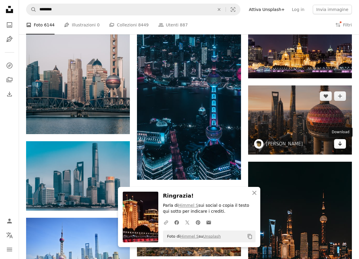
click at [339, 145] on icon "Arrow pointing down" at bounding box center [339, 143] width 5 height 7
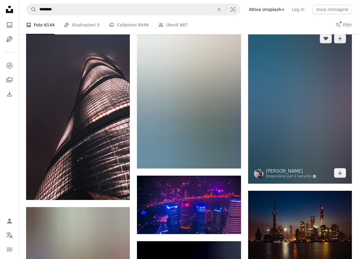
scroll to position [4137, 0]
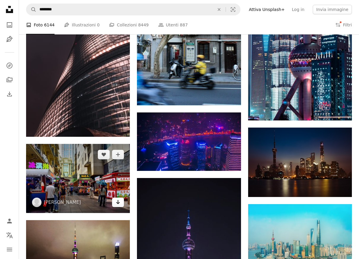
click at [120, 204] on icon "Arrow pointing down" at bounding box center [118, 201] width 5 height 7
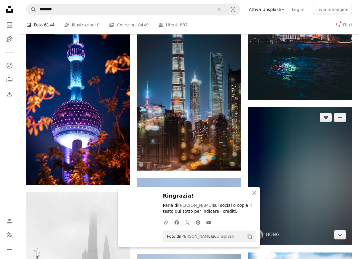
scroll to position [4474, 0]
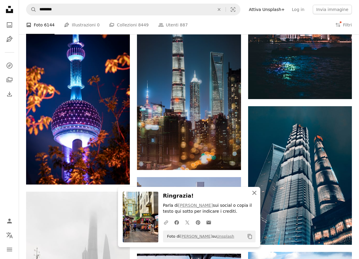
click at [255, 192] on icon "An X shape" at bounding box center [254, 192] width 7 height 7
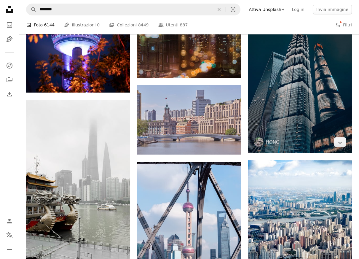
scroll to position [4605, 0]
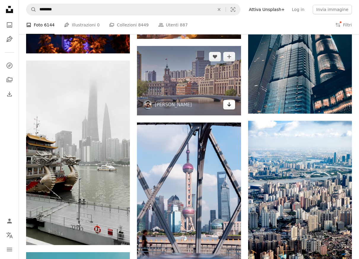
click at [232, 105] on link "Arrow pointing down" at bounding box center [229, 104] width 12 height 9
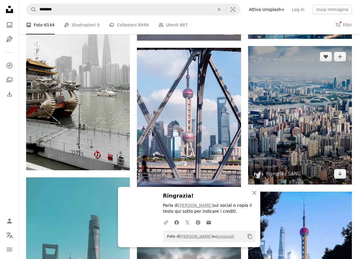
scroll to position [4751, 0]
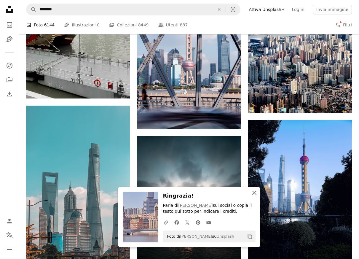
click at [253, 192] on icon "An X shape" at bounding box center [254, 192] width 7 height 7
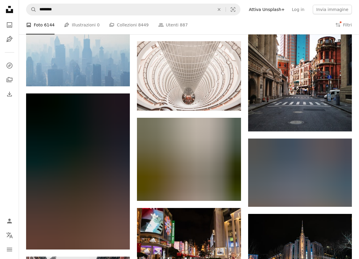
scroll to position [5895, 0]
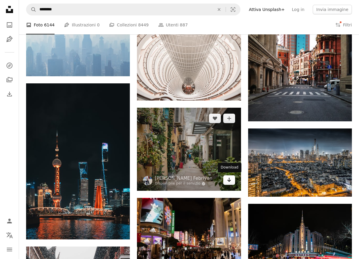
click at [228, 177] on icon "Arrow pointing down" at bounding box center [229, 179] width 5 height 7
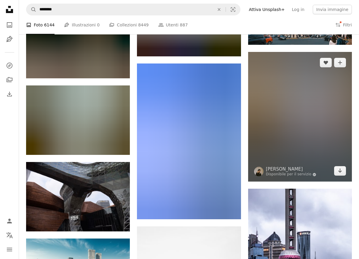
scroll to position [6645, 0]
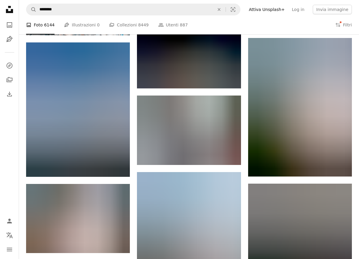
scroll to position [7038, 0]
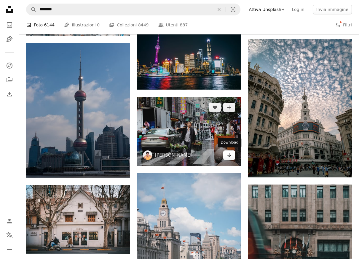
click at [229, 154] on icon "Download" at bounding box center [229, 155] width 4 height 4
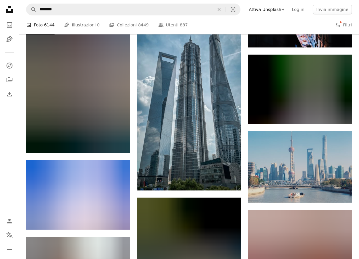
scroll to position [11716, 0]
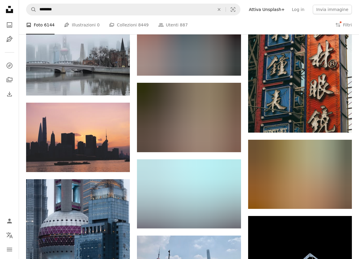
scroll to position [12410, 0]
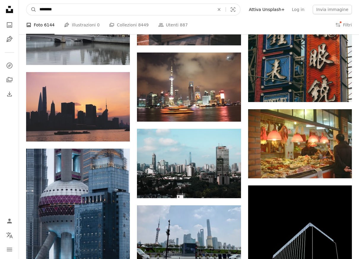
drag, startPoint x: 52, startPoint y: 8, endPoint x: 65, endPoint y: 11, distance: 13.4
click at [49, 8] on input "********" at bounding box center [124, 9] width 176 height 11
drag, startPoint x: 62, startPoint y: 11, endPoint x: 22, endPoint y: 7, distance: 40.4
click at [36, 7] on input "********" at bounding box center [124, 9] width 176 height 11
type input "*******"
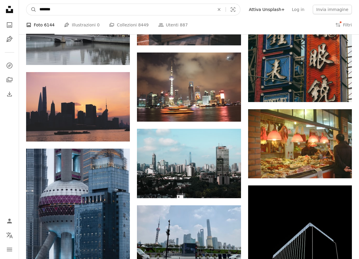
click button "A magnifying glass" at bounding box center [31, 9] width 10 height 11
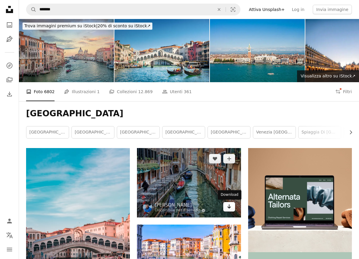
click at [231, 205] on icon "Arrow pointing down" at bounding box center [229, 206] width 5 height 7
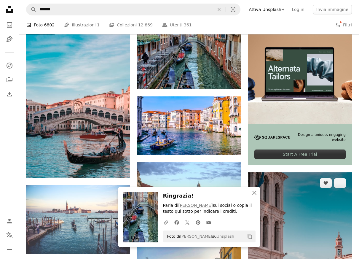
scroll to position [130, 0]
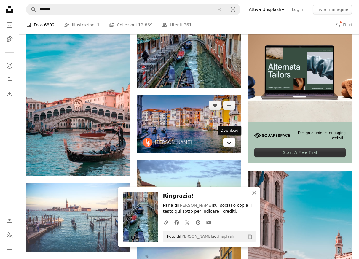
click at [230, 143] on icon "Arrow pointing down" at bounding box center [229, 141] width 5 height 7
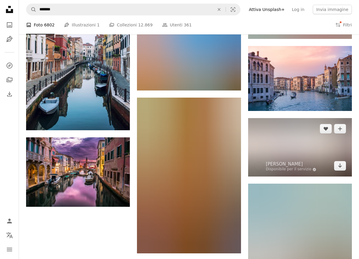
scroll to position [655, 0]
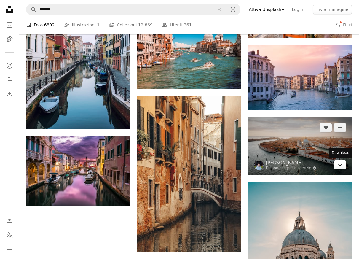
click at [339, 166] on icon "Arrow pointing down" at bounding box center [339, 164] width 5 height 7
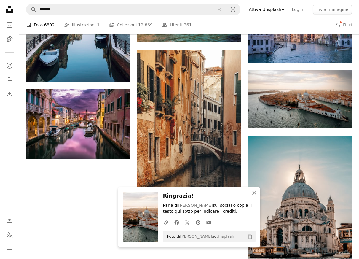
scroll to position [708, 0]
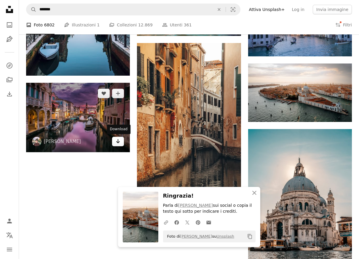
click at [116, 139] on icon "Arrow pointing down" at bounding box center [118, 140] width 5 height 7
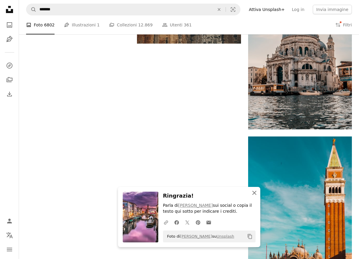
scroll to position [864, 0]
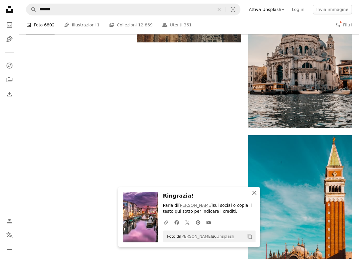
click at [252, 192] on icon "An X shape" at bounding box center [254, 192] width 7 height 7
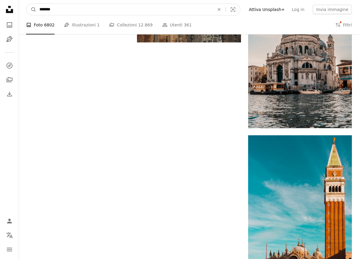
drag, startPoint x: 52, startPoint y: 8, endPoint x: 25, endPoint y: 7, distance: 27.0
click at [36, 7] on input "*******" at bounding box center [124, 9] width 176 height 11
type input "**********"
click at [26, 4] on button "A magnifying glass" at bounding box center [31, 9] width 10 height 11
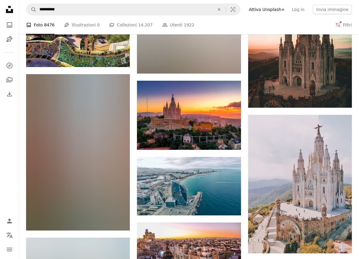
scroll to position [323, 0]
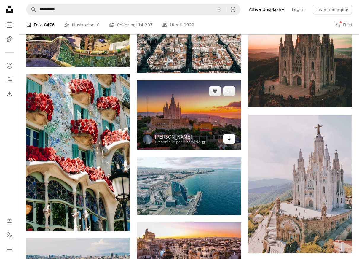
click at [230, 140] on icon "Arrow pointing down" at bounding box center [229, 138] width 5 height 7
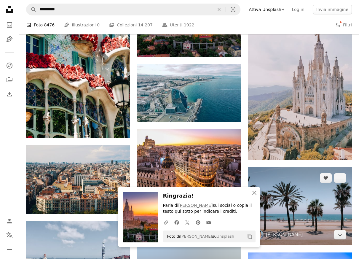
scroll to position [445, 0]
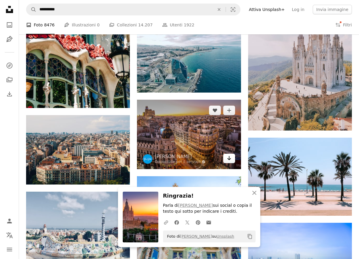
click at [230, 159] on icon "Arrow pointing down" at bounding box center [229, 157] width 5 height 7
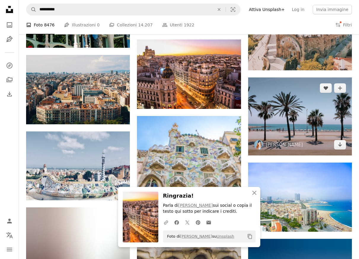
scroll to position [507, 0]
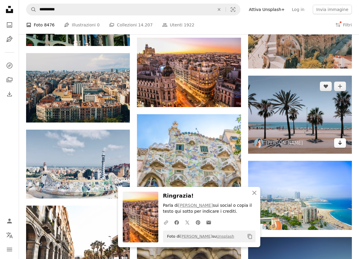
click at [341, 143] on icon "Download" at bounding box center [340, 142] width 4 height 4
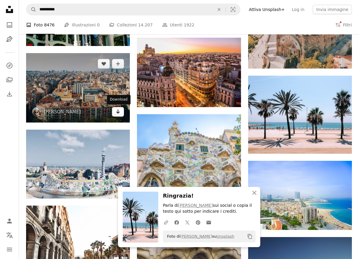
click at [119, 112] on icon "Arrow pointing down" at bounding box center [118, 111] width 5 height 7
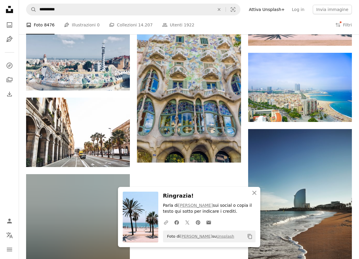
scroll to position [616, 0]
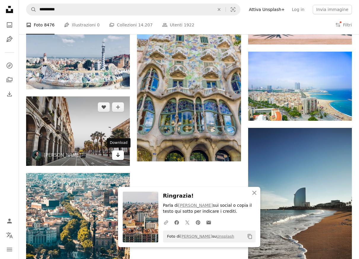
click at [120, 154] on icon "Arrow pointing down" at bounding box center [118, 154] width 5 height 7
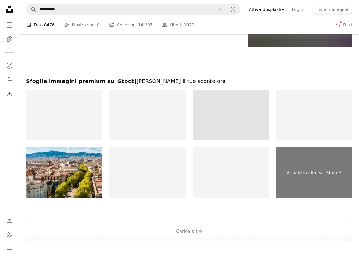
scroll to position [980, 0]
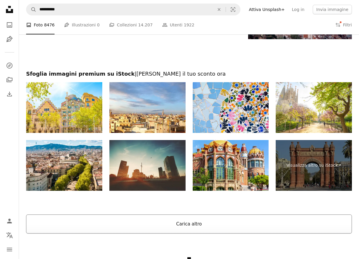
click at [197, 225] on button "Carica altro" at bounding box center [189, 223] width 326 height 19
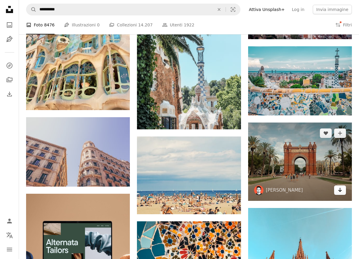
click at [341, 191] on icon "Arrow pointing down" at bounding box center [339, 189] width 5 height 7
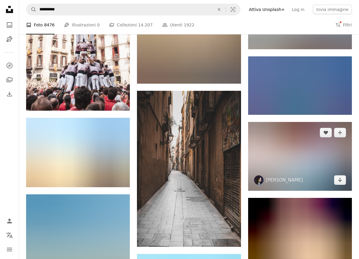
scroll to position [1513, 0]
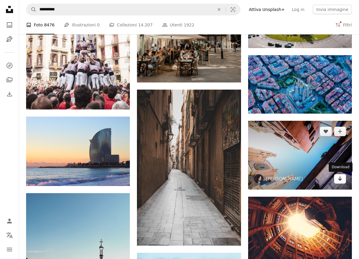
click at [342, 179] on icon "Arrow pointing down" at bounding box center [339, 178] width 5 height 7
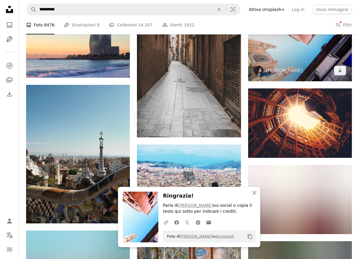
scroll to position [1626, 0]
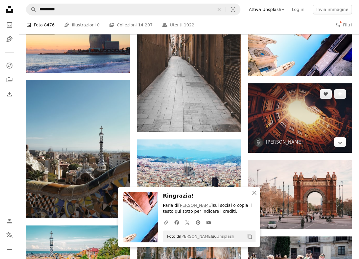
click at [340, 142] on icon "Download" at bounding box center [340, 142] width 4 height 4
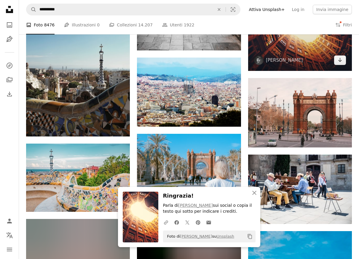
scroll to position [1723, 0]
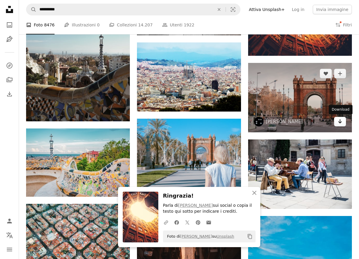
click at [340, 122] on icon "Download" at bounding box center [340, 121] width 4 height 4
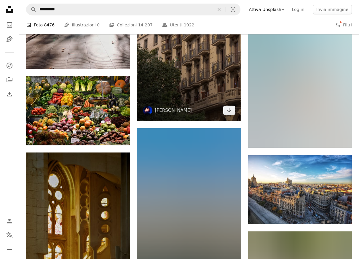
scroll to position [2992, 0]
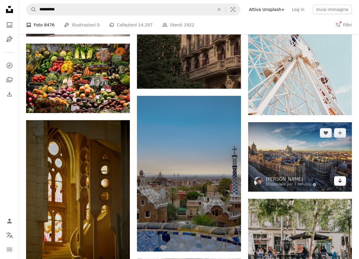
click at [340, 182] on icon "Arrow pointing down" at bounding box center [339, 180] width 5 height 7
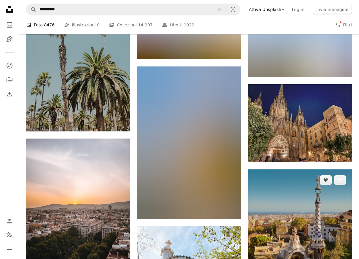
scroll to position [3986, 0]
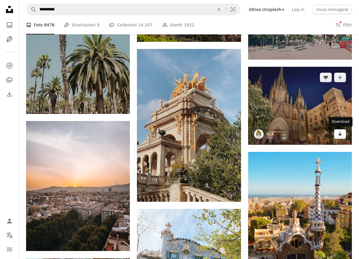
click at [339, 136] on icon "Arrow pointing down" at bounding box center [339, 133] width 5 height 7
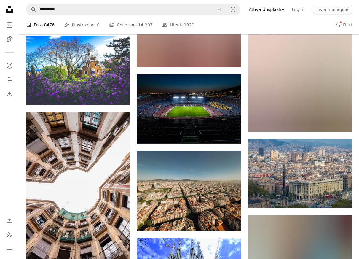
scroll to position [5286, 0]
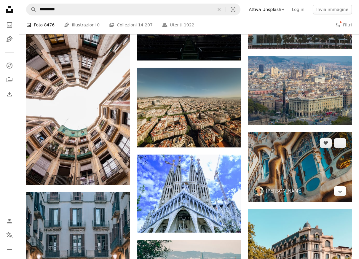
click at [341, 190] on icon "Arrow pointing down" at bounding box center [339, 190] width 5 height 7
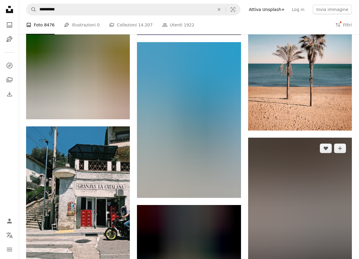
scroll to position [8778, 0]
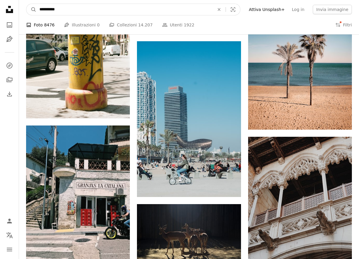
drag, startPoint x: 92, startPoint y: 9, endPoint x: 22, endPoint y: 4, distance: 69.7
click at [36, 4] on input "**********" at bounding box center [124, 9] width 176 height 11
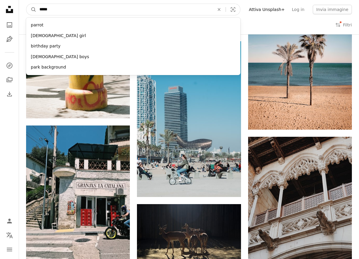
type input "******"
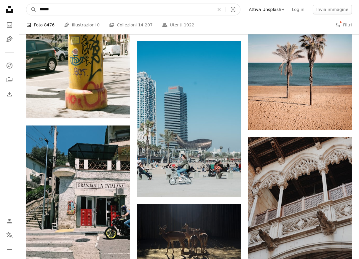
click button "A magnifying glass" at bounding box center [31, 9] width 10 height 11
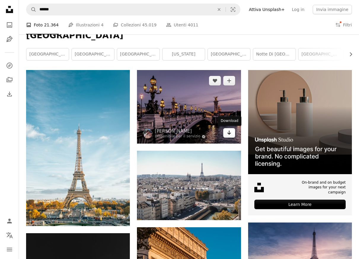
click at [229, 131] on icon "Download" at bounding box center [229, 132] width 4 height 4
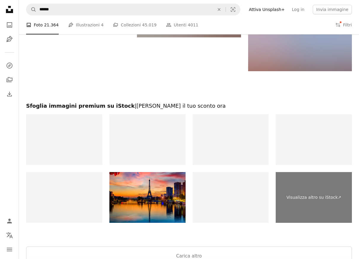
scroll to position [1088, 0]
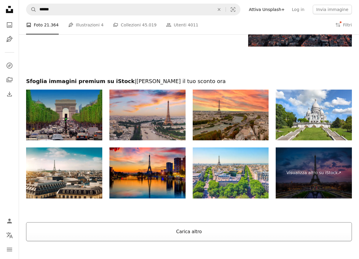
click at [187, 232] on button "Carica altro" at bounding box center [189, 231] width 326 height 19
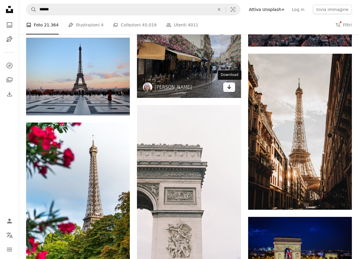
click at [231, 88] on icon "Arrow pointing down" at bounding box center [229, 86] width 5 height 7
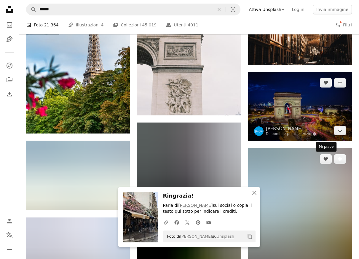
scroll to position [1237, 0]
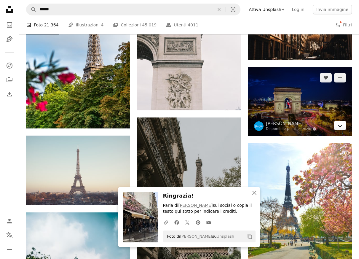
click at [341, 126] on icon "Download" at bounding box center [340, 125] width 4 height 4
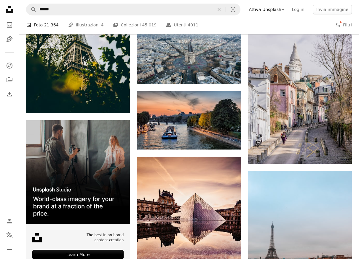
scroll to position [1495, 0]
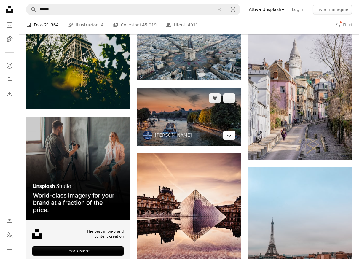
click at [230, 137] on icon "Arrow pointing down" at bounding box center [229, 134] width 5 height 7
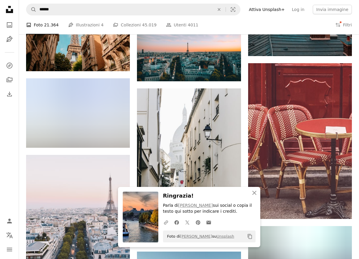
scroll to position [1766, 0]
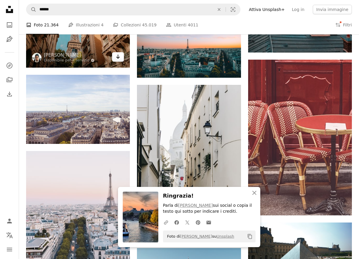
click at [120, 59] on icon "Arrow pointing down" at bounding box center [118, 56] width 5 height 7
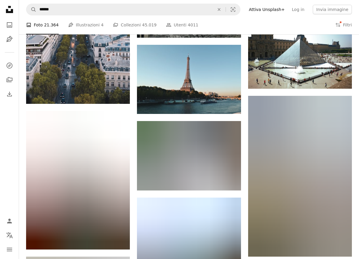
scroll to position [1970, 0]
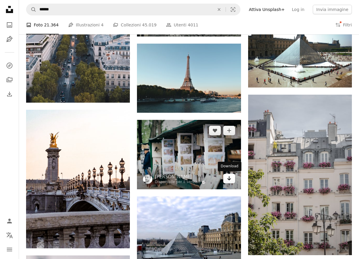
click at [230, 180] on icon "Arrow pointing down" at bounding box center [229, 177] width 5 height 7
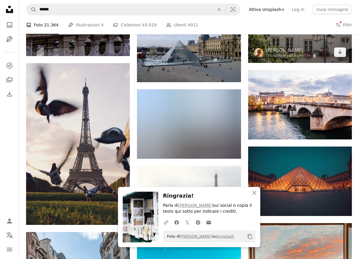
scroll to position [2166, 0]
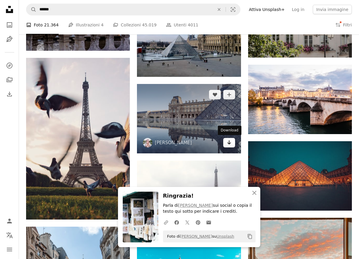
click at [230, 144] on icon "Arrow pointing down" at bounding box center [229, 142] width 5 height 7
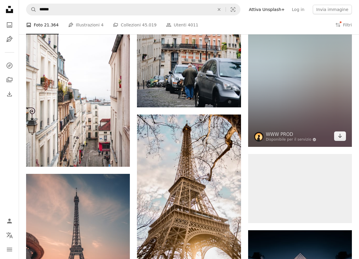
scroll to position [3441, 0]
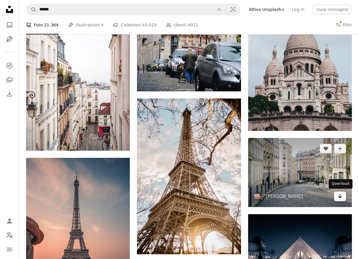
click at [340, 196] on icon "Download" at bounding box center [340, 196] width 4 height 4
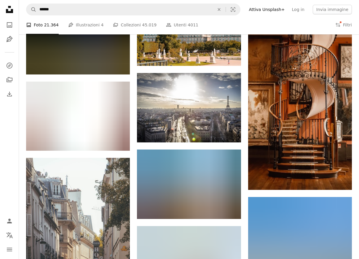
scroll to position [6163, 0]
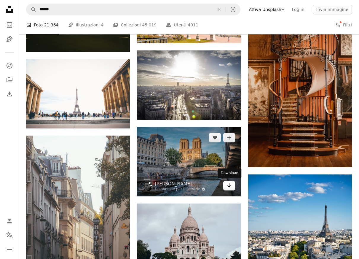
click at [230, 183] on icon "Arrow pointing down" at bounding box center [229, 185] width 5 height 7
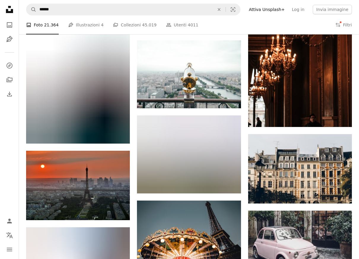
scroll to position [7996, 0]
